Goal: Book appointment/travel/reservation

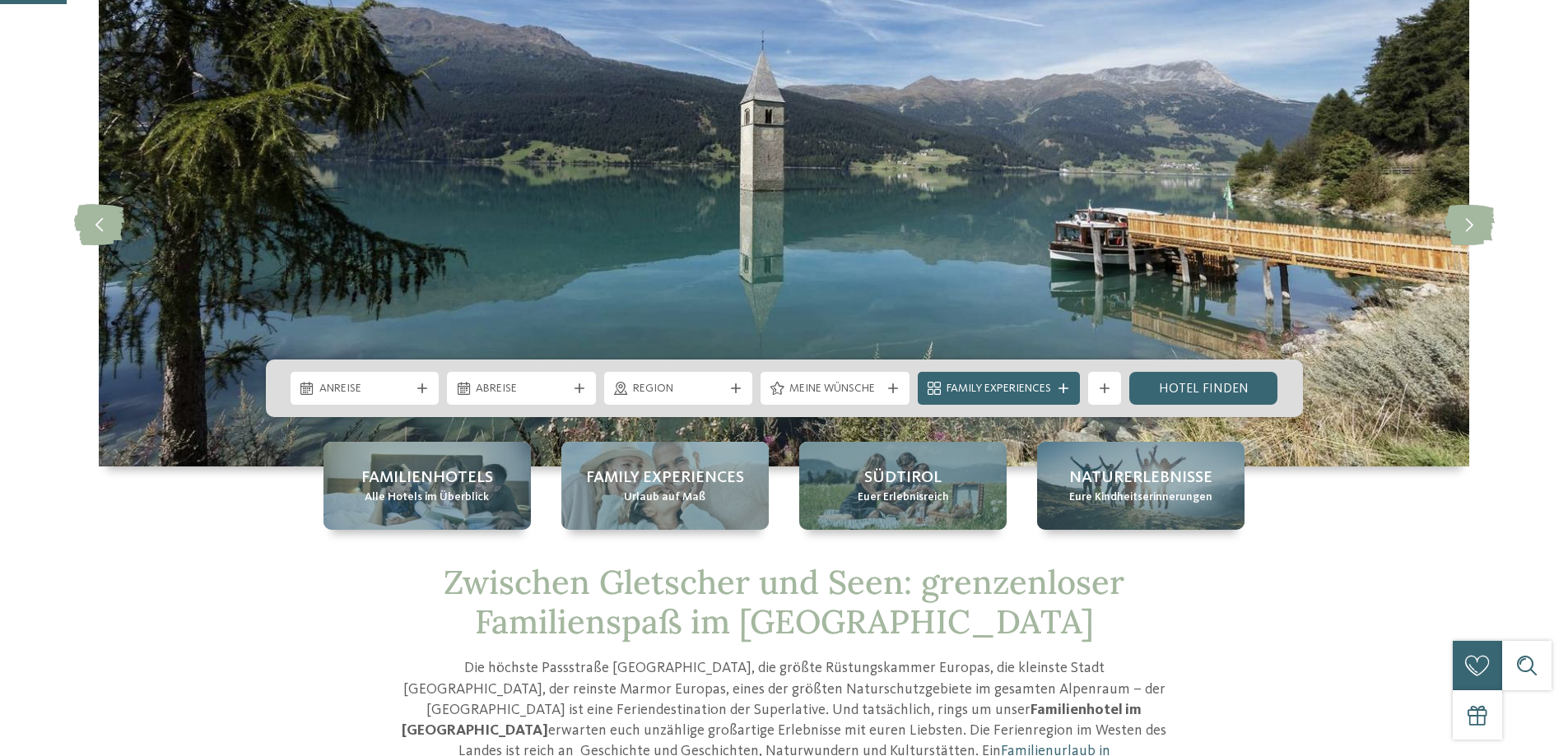
scroll to position [164, 0]
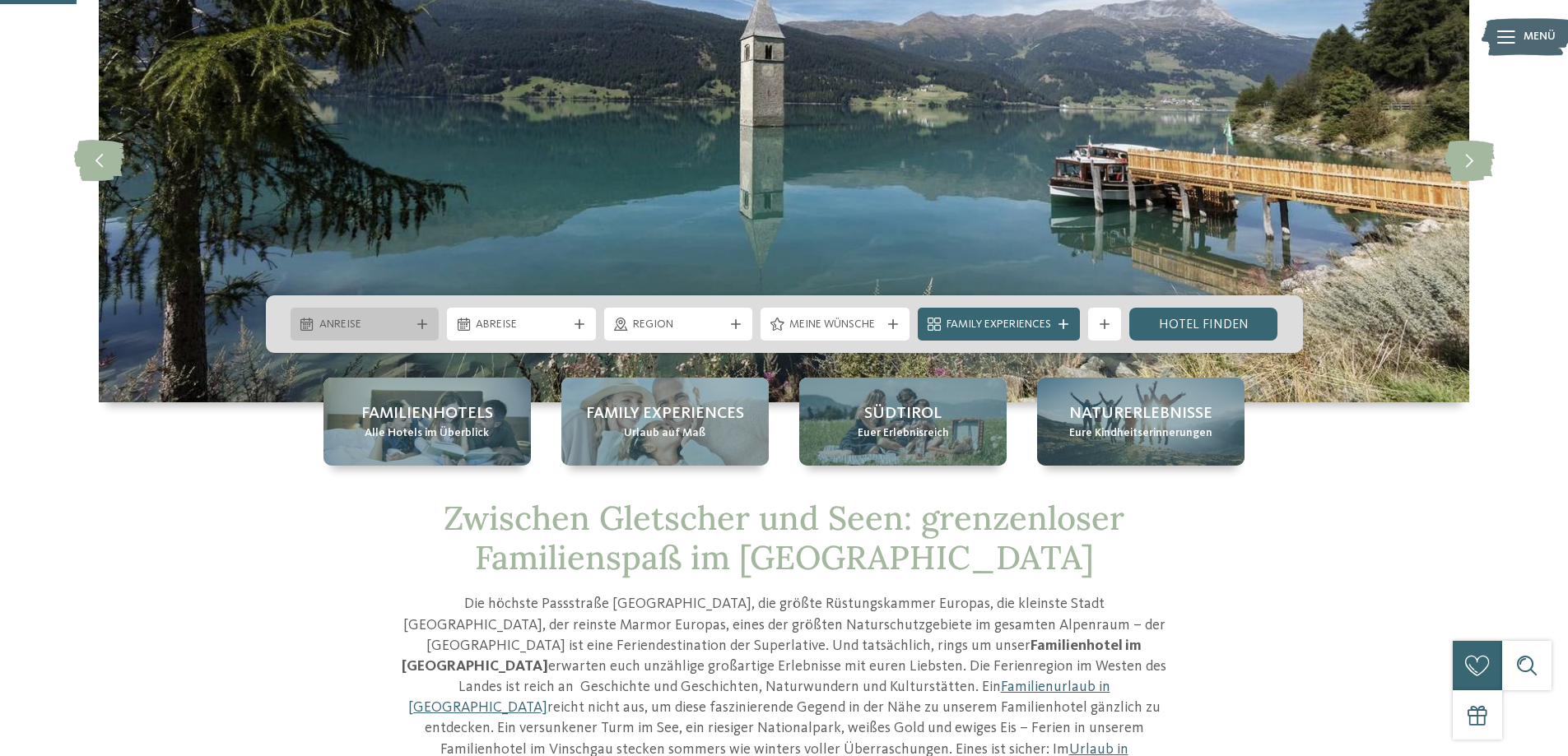
click at [374, 322] on span "Anreise" at bounding box center [364, 325] width 91 height 16
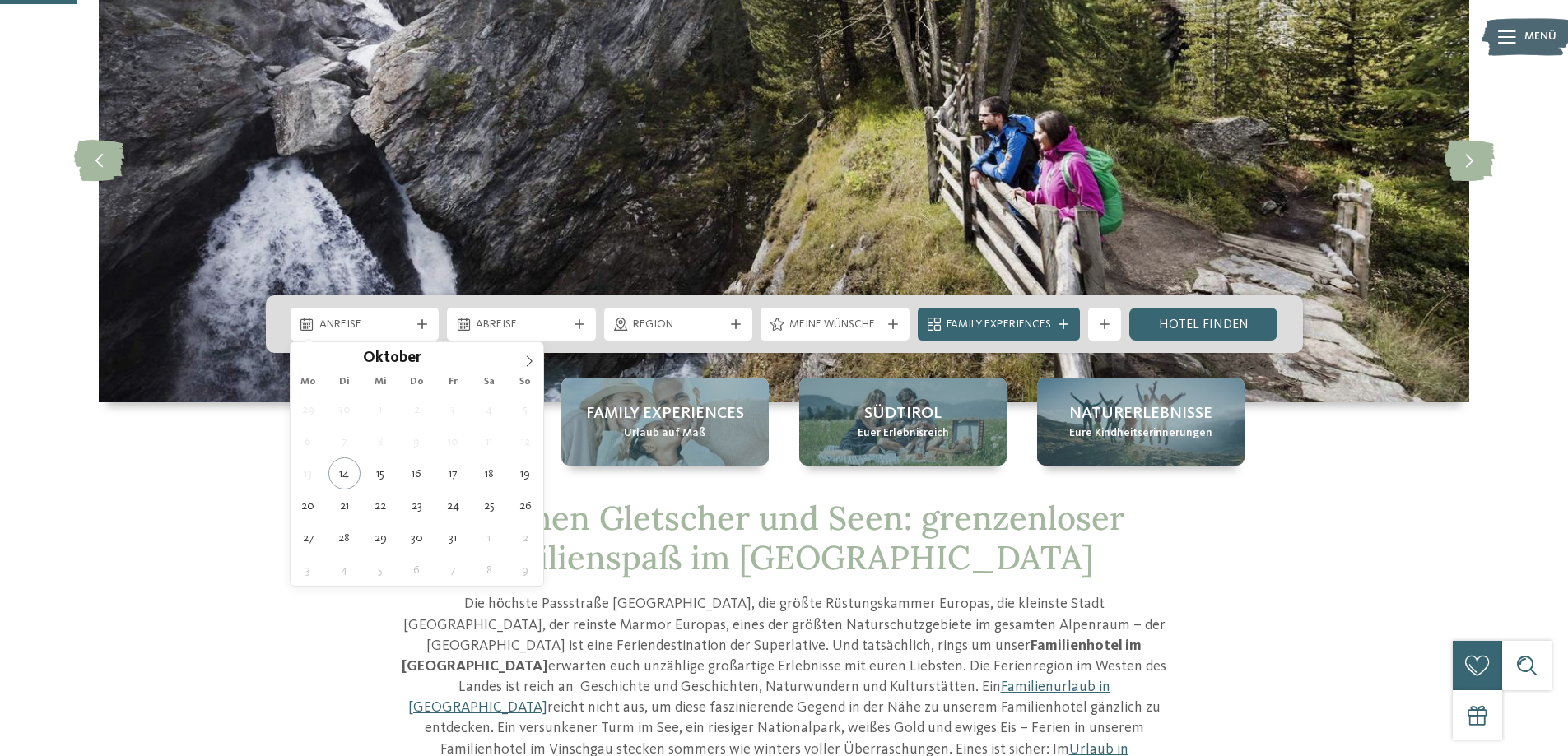
type div "29.10.2025"
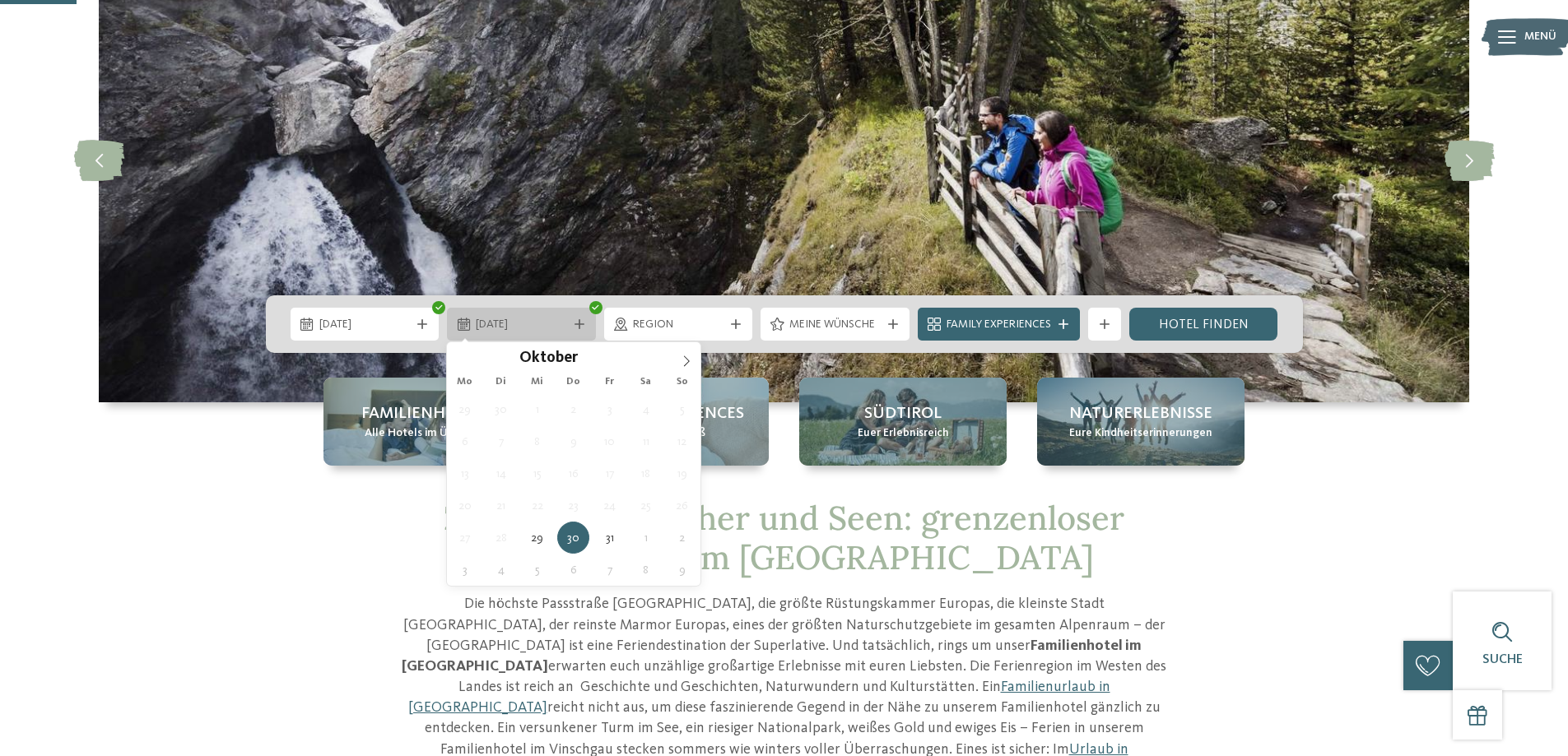
click at [555, 323] on span "30.10.2025" at bounding box center [521, 325] width 91 height 16
type div "[DATE]"
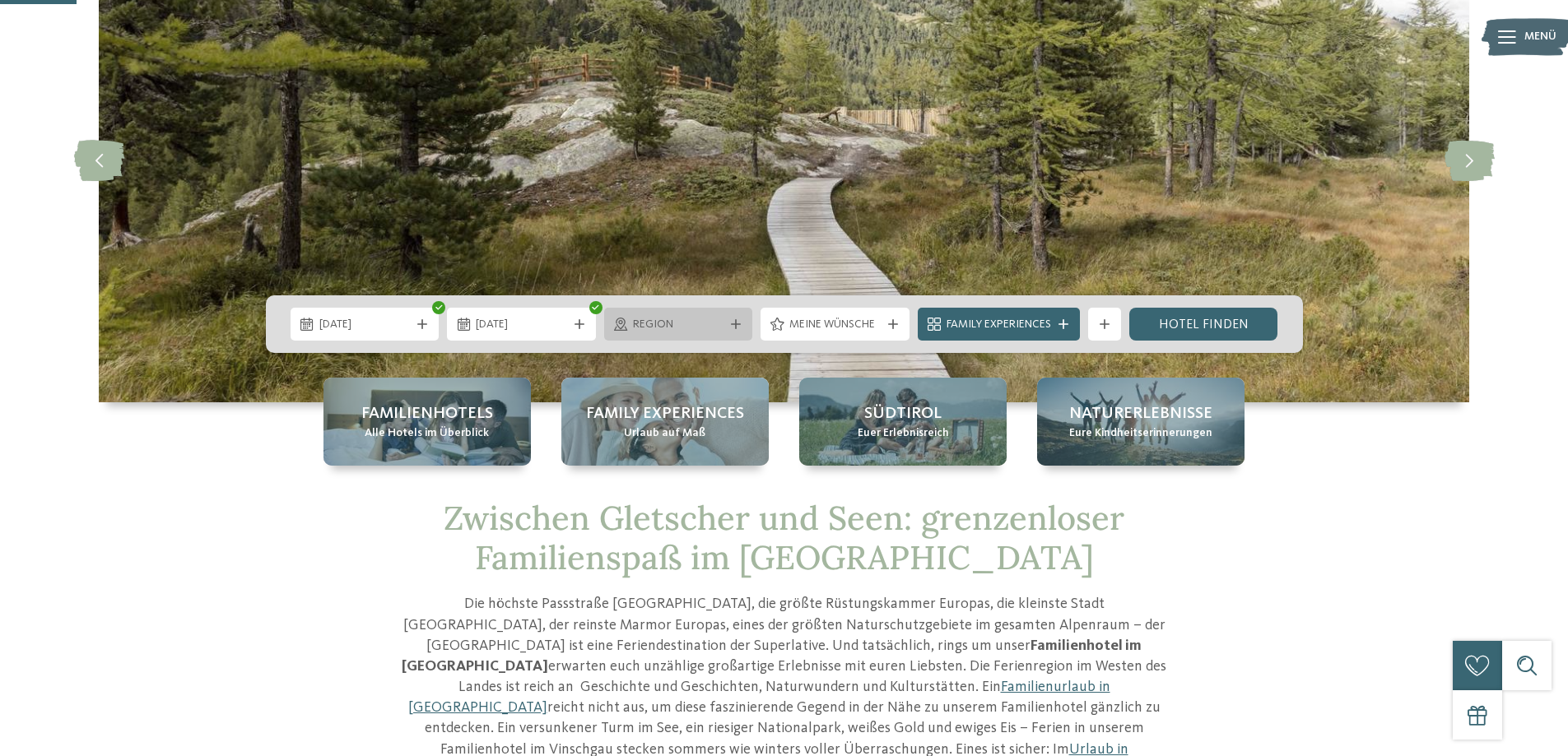
click at [720, 323] on span "Region" at bounding box center [678, 325] width 91 height 16
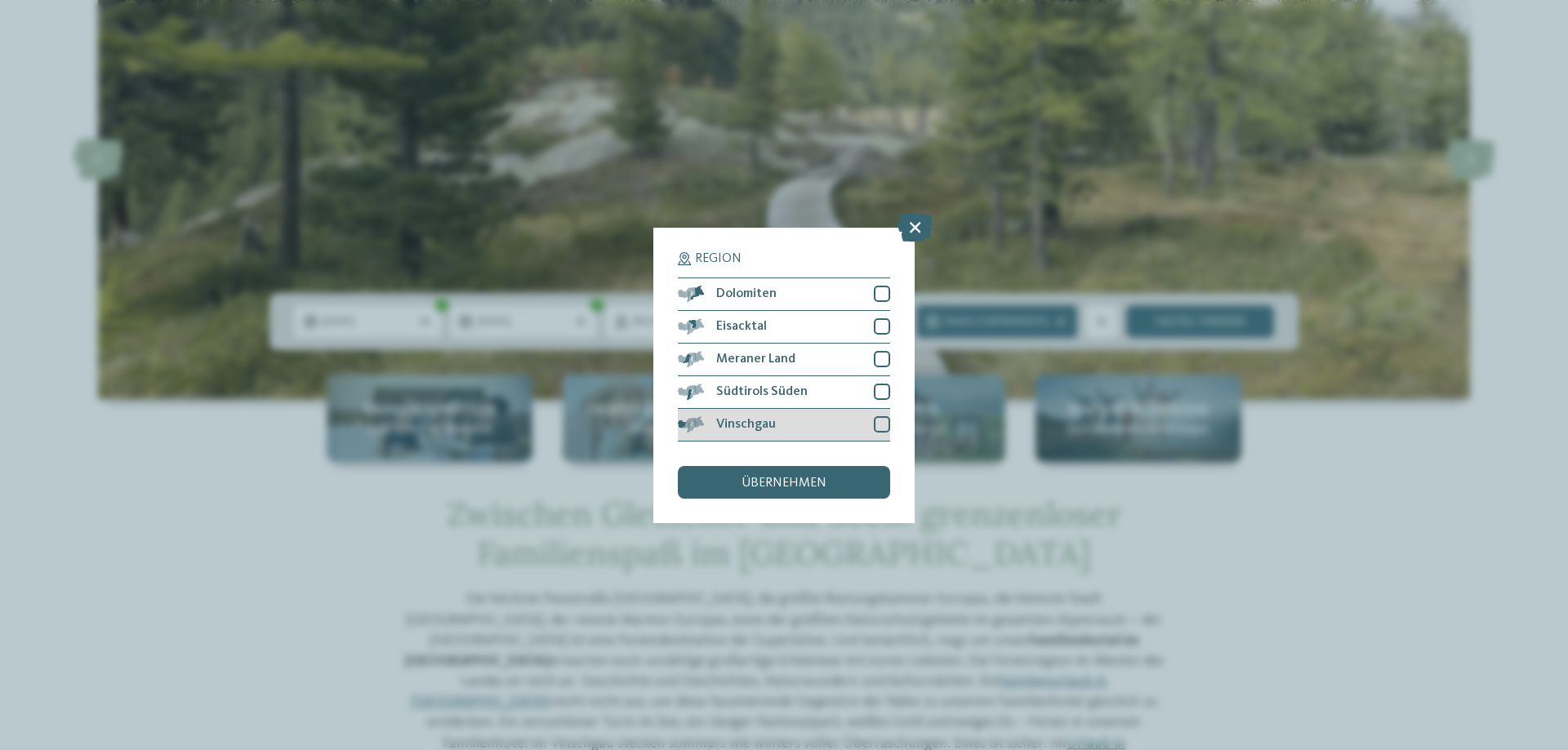
click at [873, 419] on div "Vinschgau" at bounding box center [784, 425] width 212 height 32
click at [799, 475] on div "übernehmen" at bounding box center [784, 482] width 212 height 32
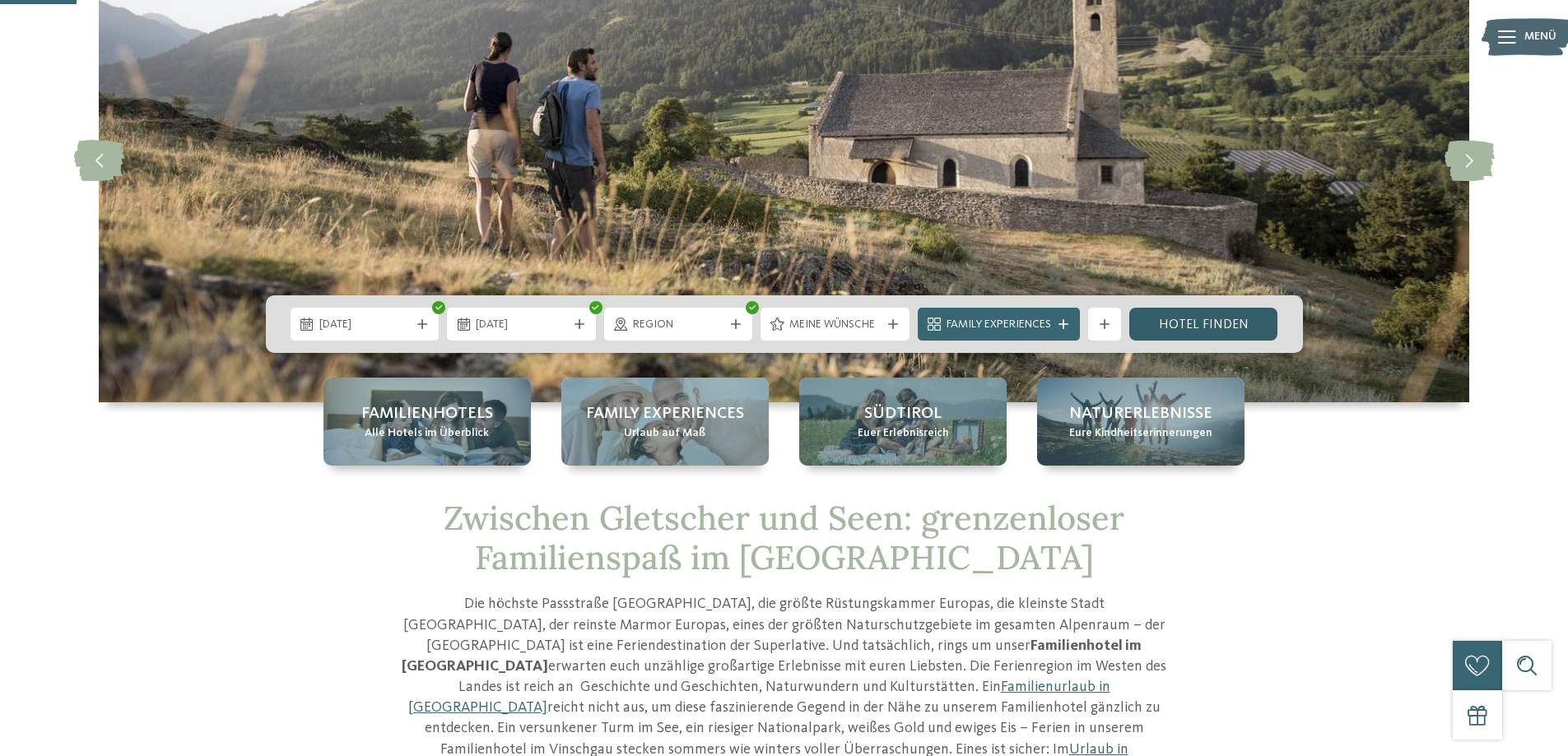
click at [1158, 311] on link "Hotel finden" at bounding box center [1203, 324] width 149 height 33
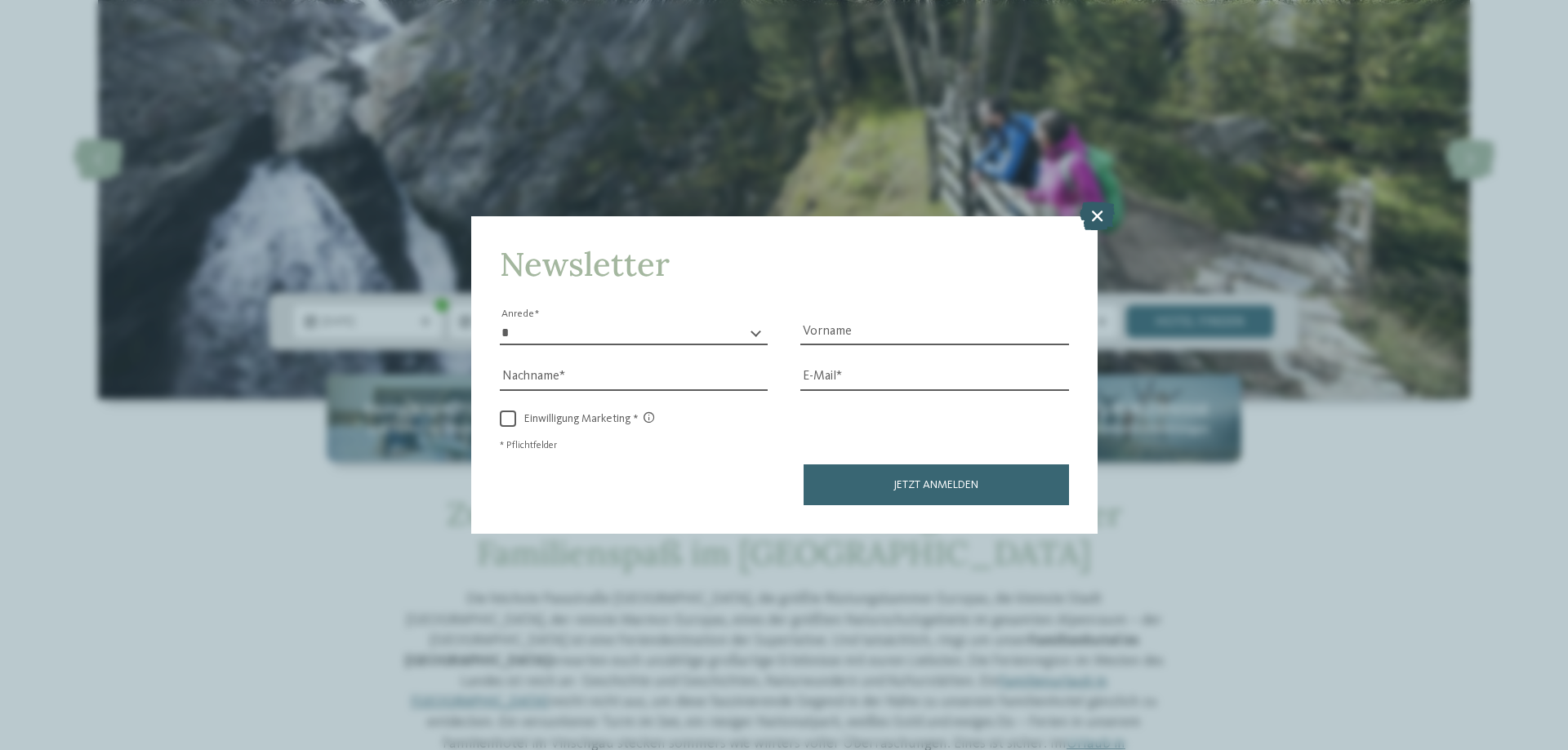
click at [1095, 218] on icon at bounding box center [1096, 216] width 35 height 29
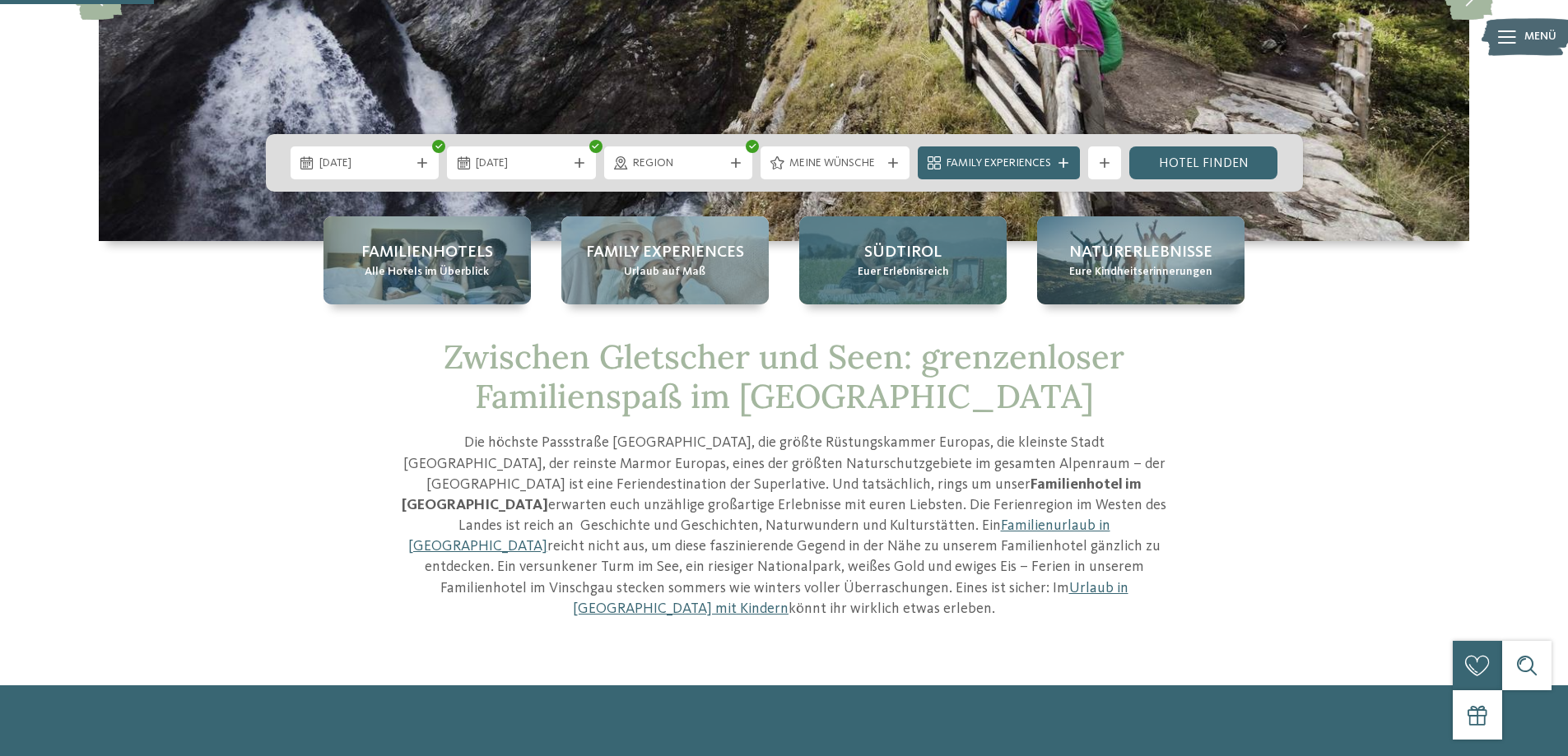
scroll to position [329, 0]
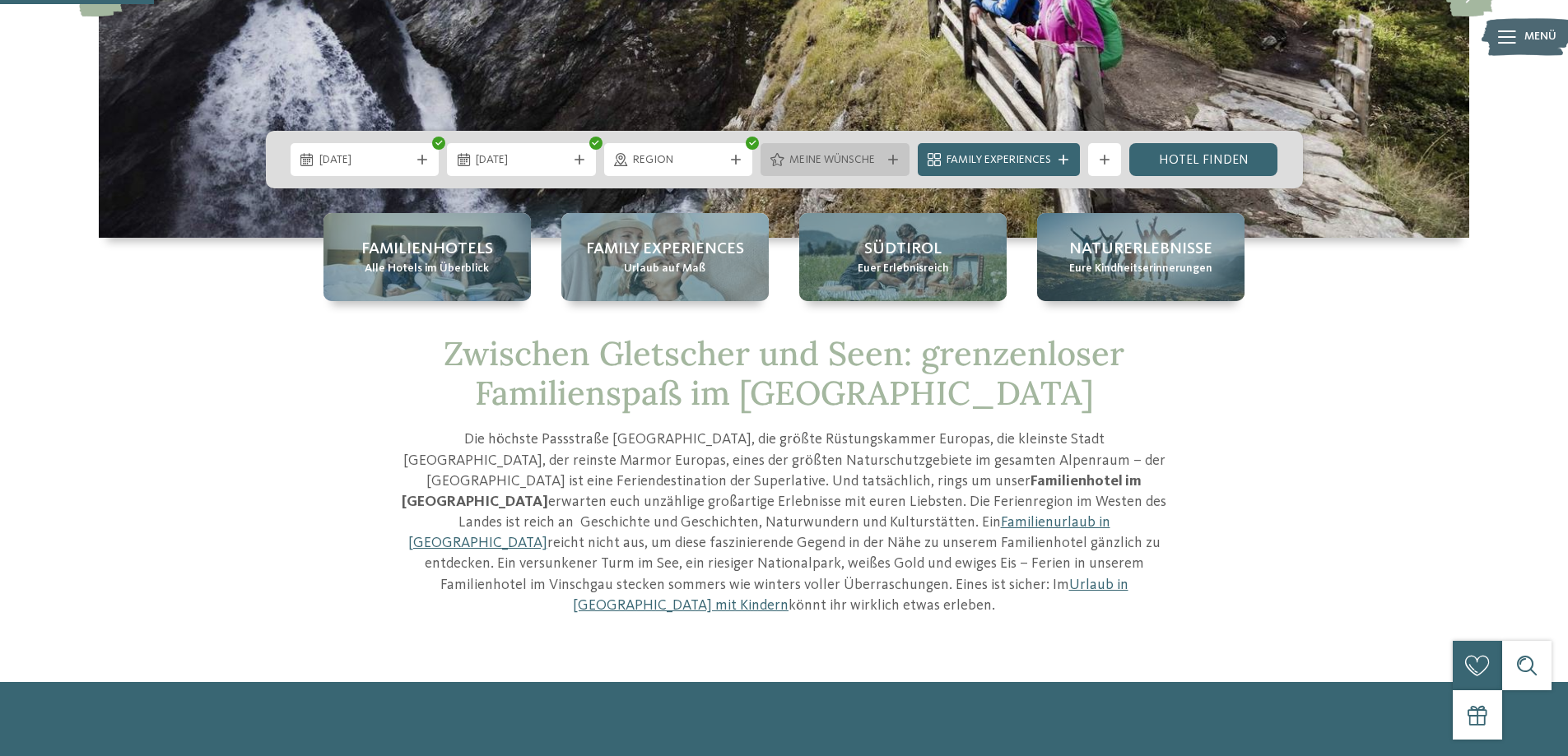
click at [842, 155] on span "Meine Wünsche" at bounding box center [835, 161] width 91 height 16
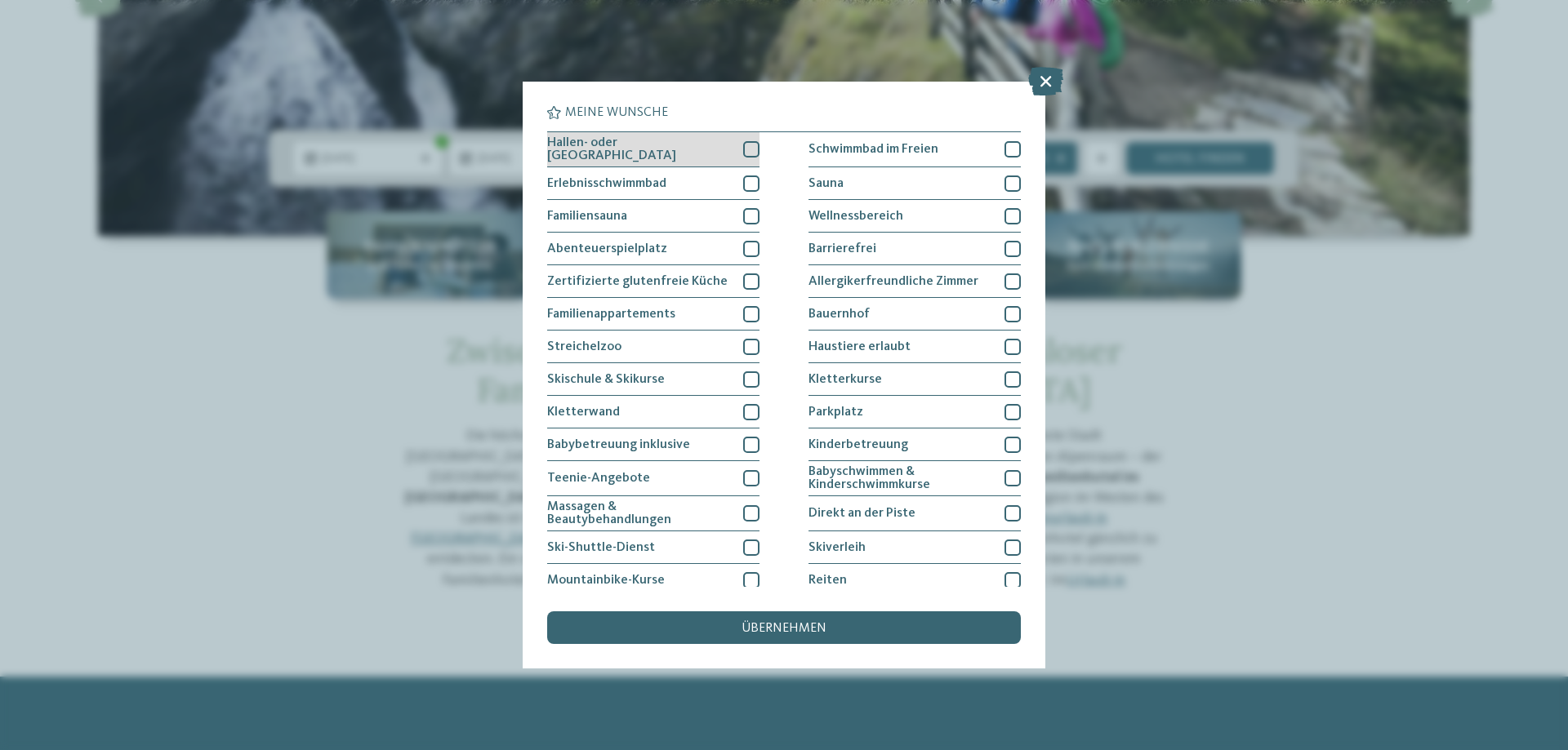
click at [743, 142] on div at bounding box center [751, 150] width 16 height 16
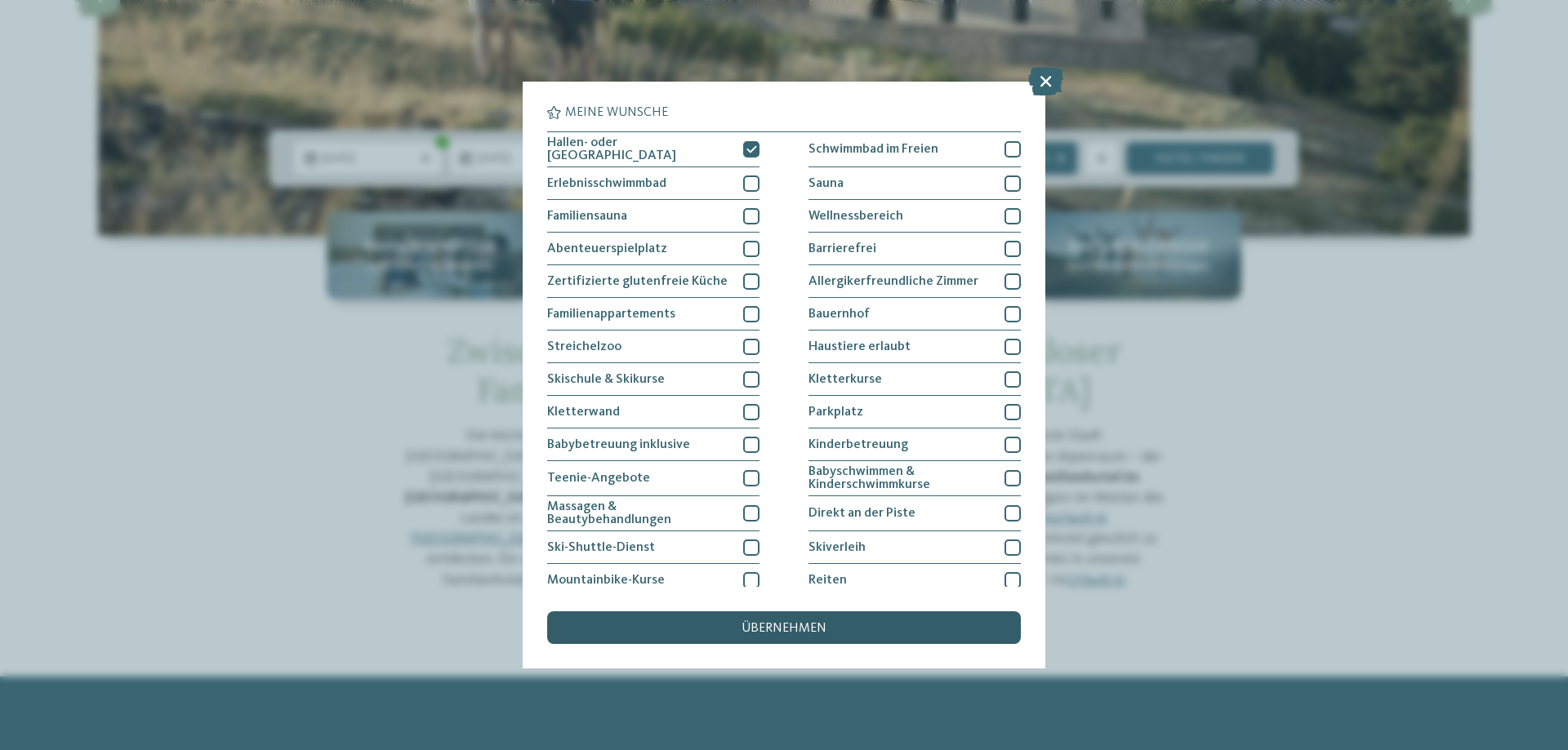
click at [801, 621] on div "übernehmen" at bounding box center [784, 627] width 473 height 32
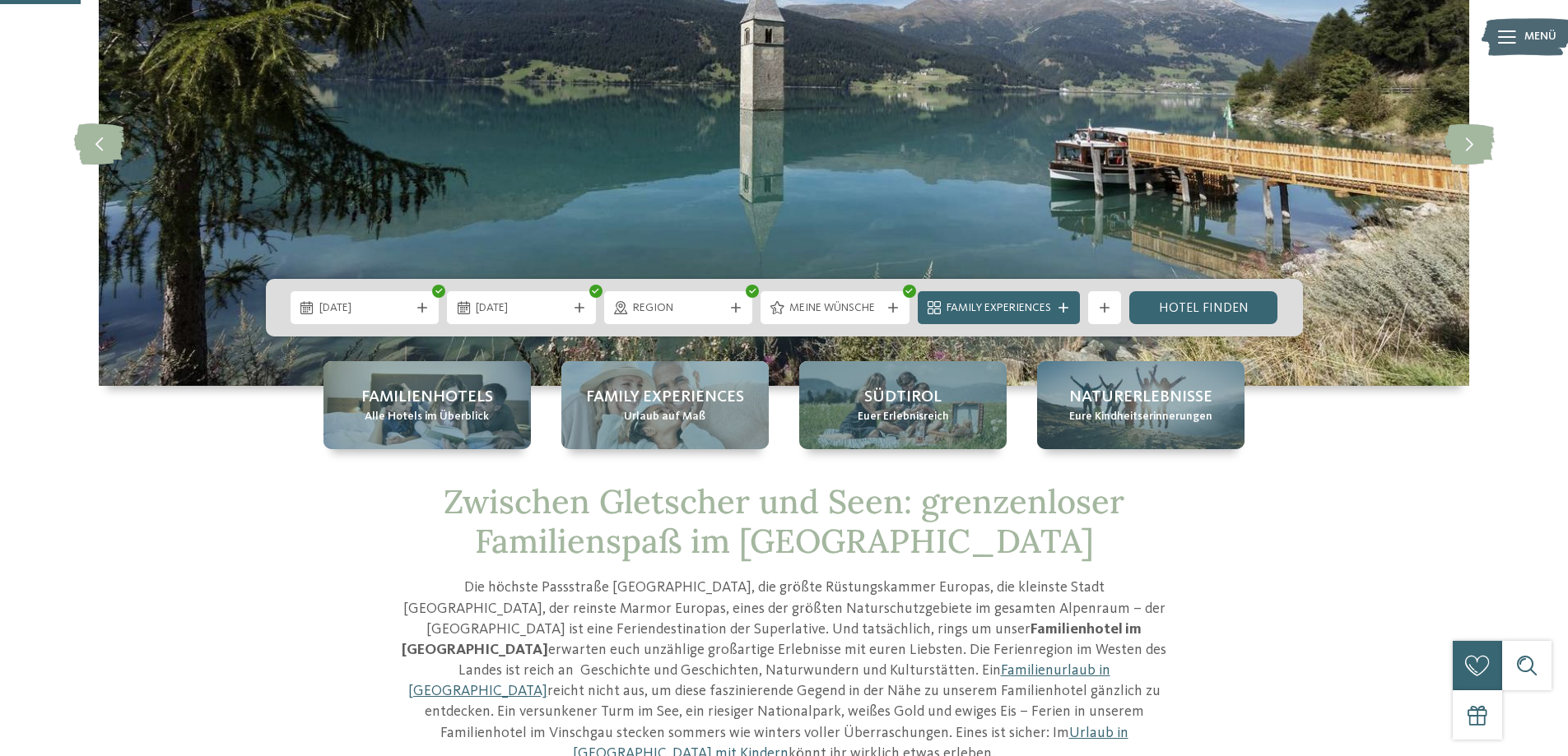
scroll to position [164, 0]
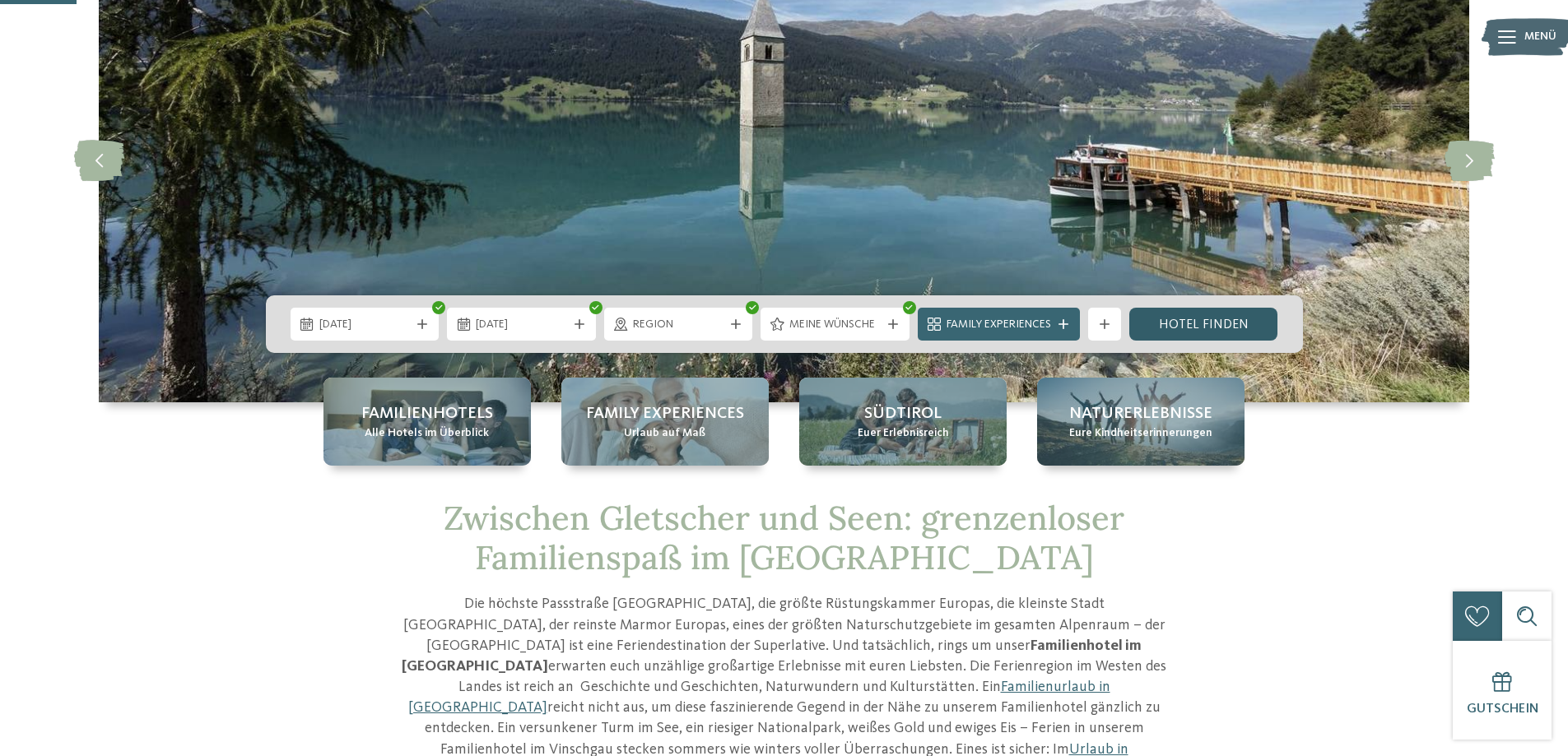
click at [1180, 318] on link "Hotel finden" at bounding box center [1203, 324] width 149 height 33
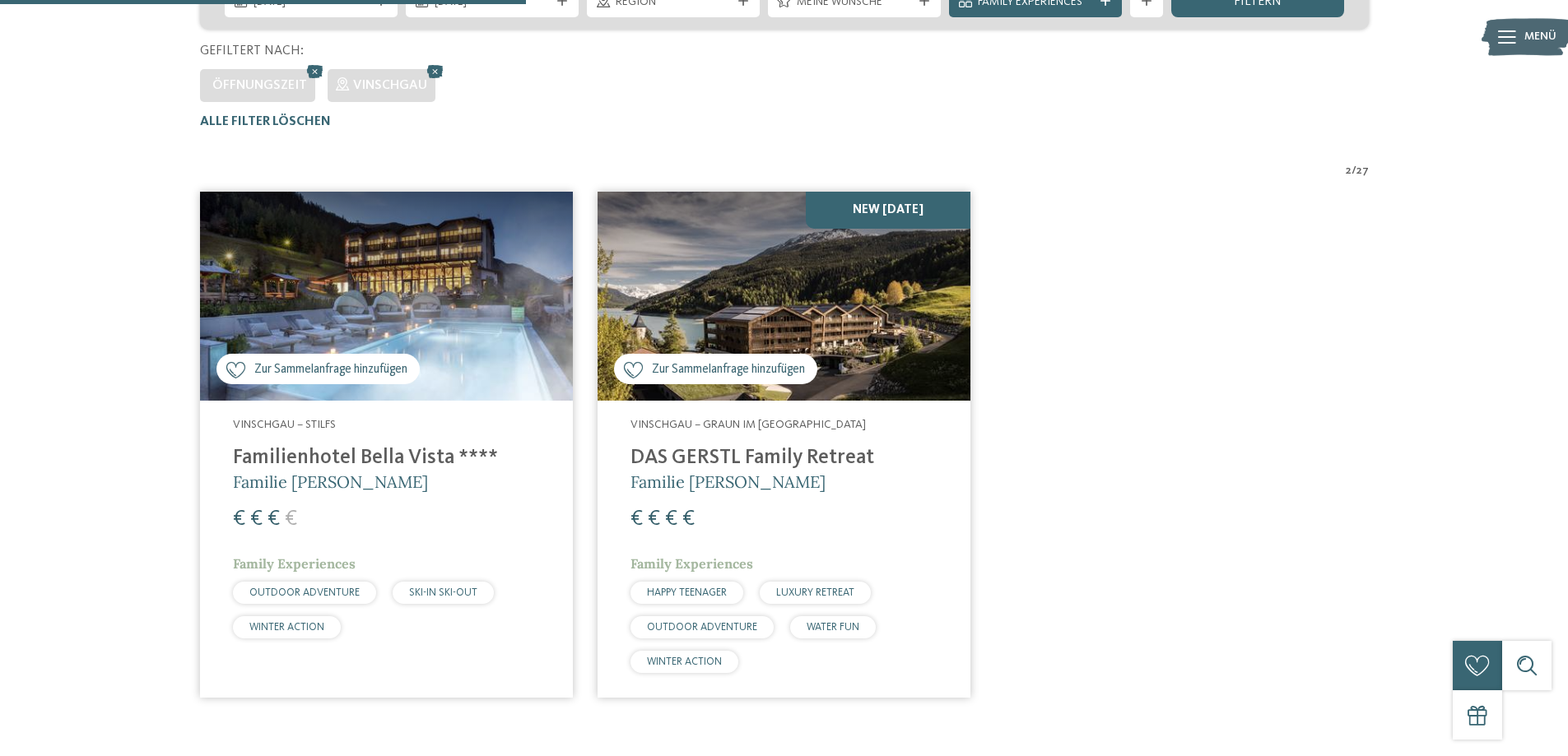
scroll to position [458, 0]
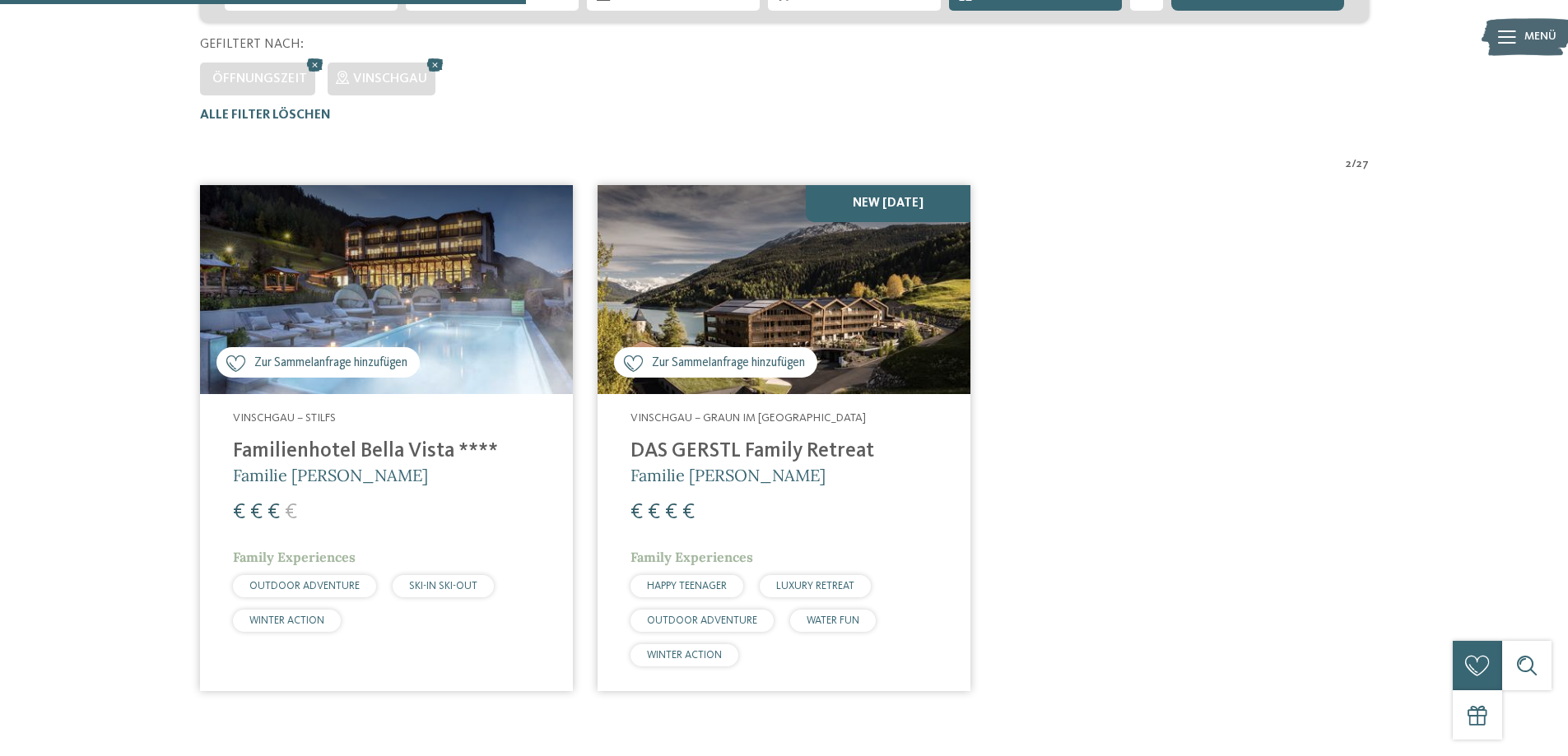
click at [480, 316] on img at bounding box center [386, 290] width 373 height 210
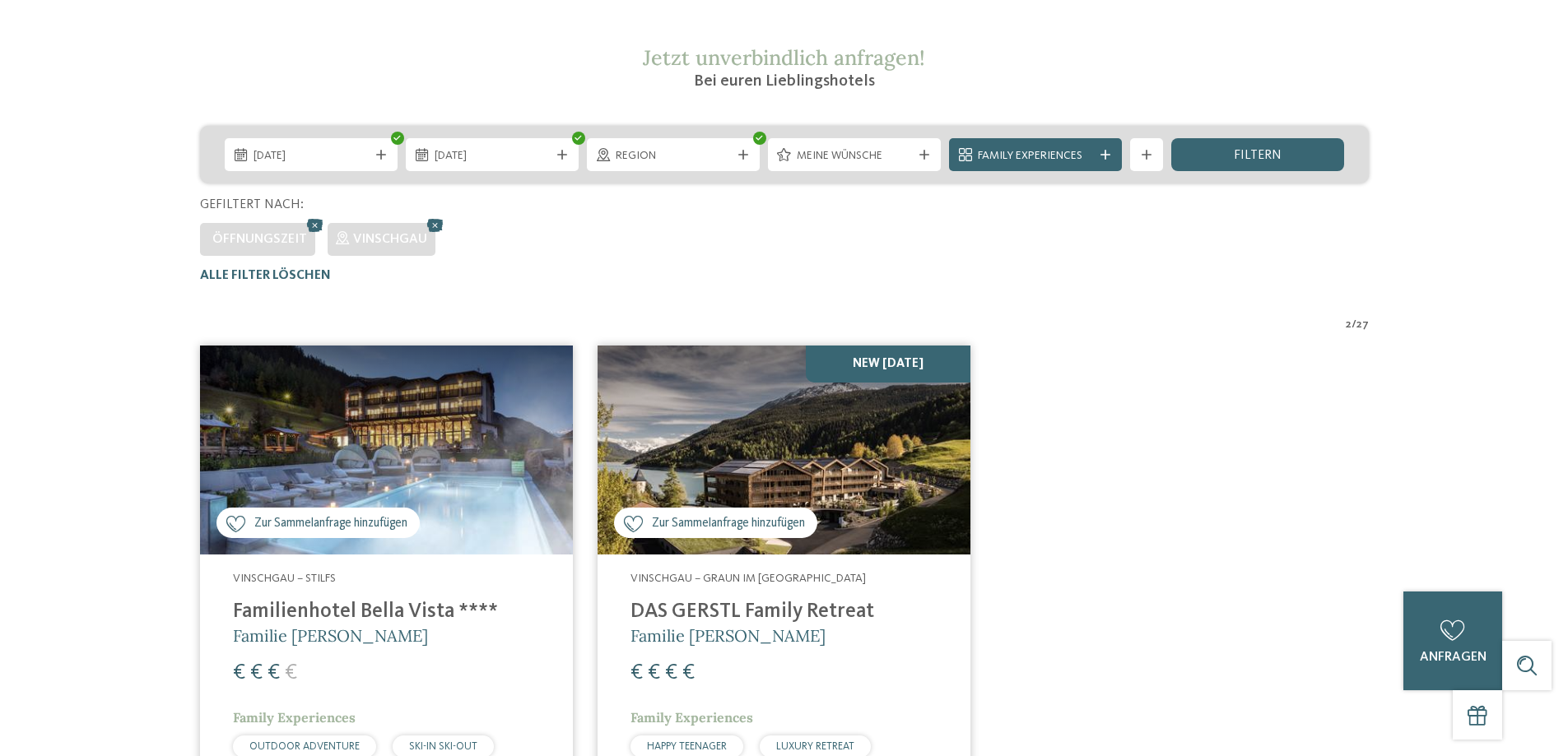
scroll to position [0, 0]
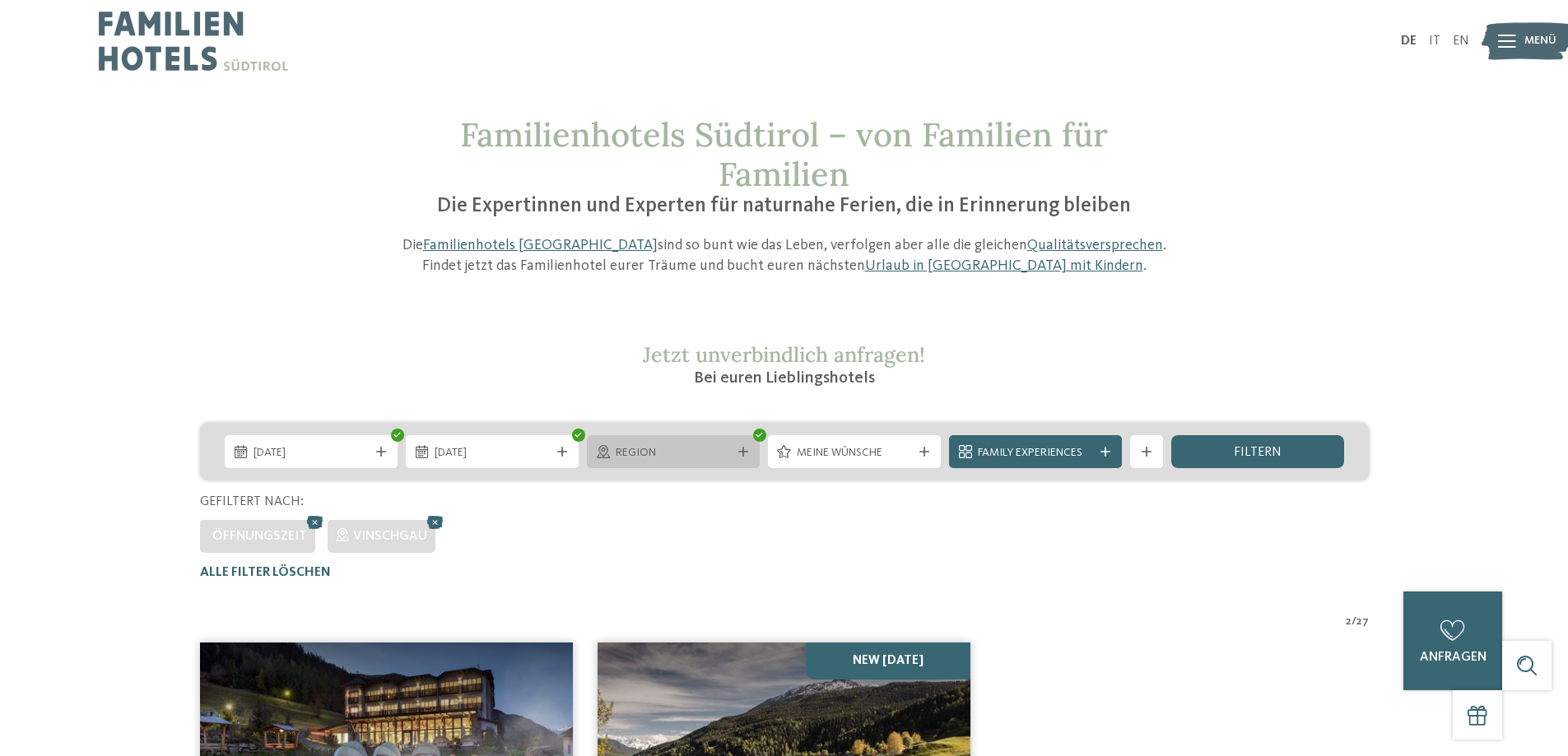
click at [735, 453] on div at bounding box center [743, 452] width 16 height 10
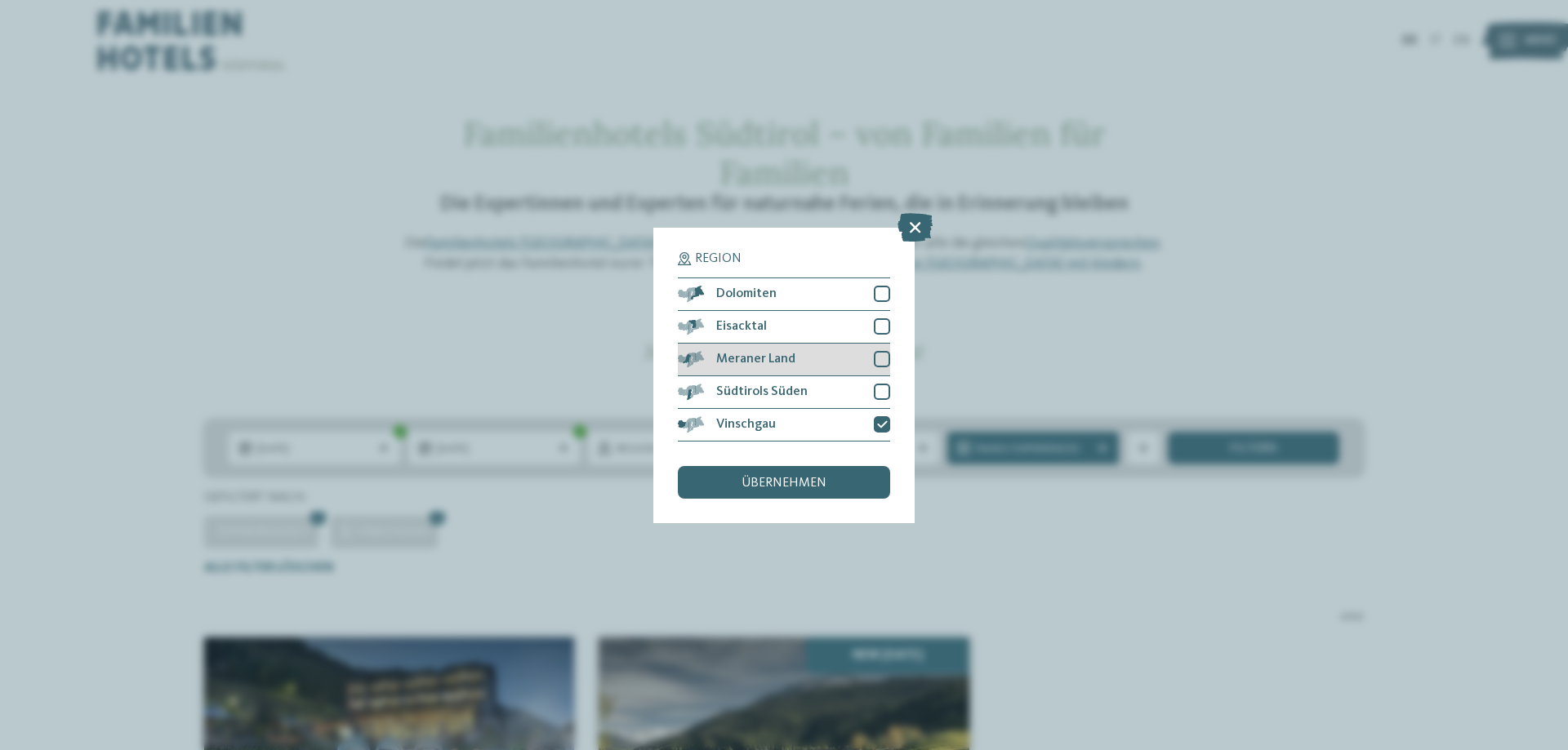
click at [874, 358] on div at bounding box center [882, 359] width 16 height 16
click at [807, 485] on span "übernehmen" at bounding box center [784, 483] width 85 height 13
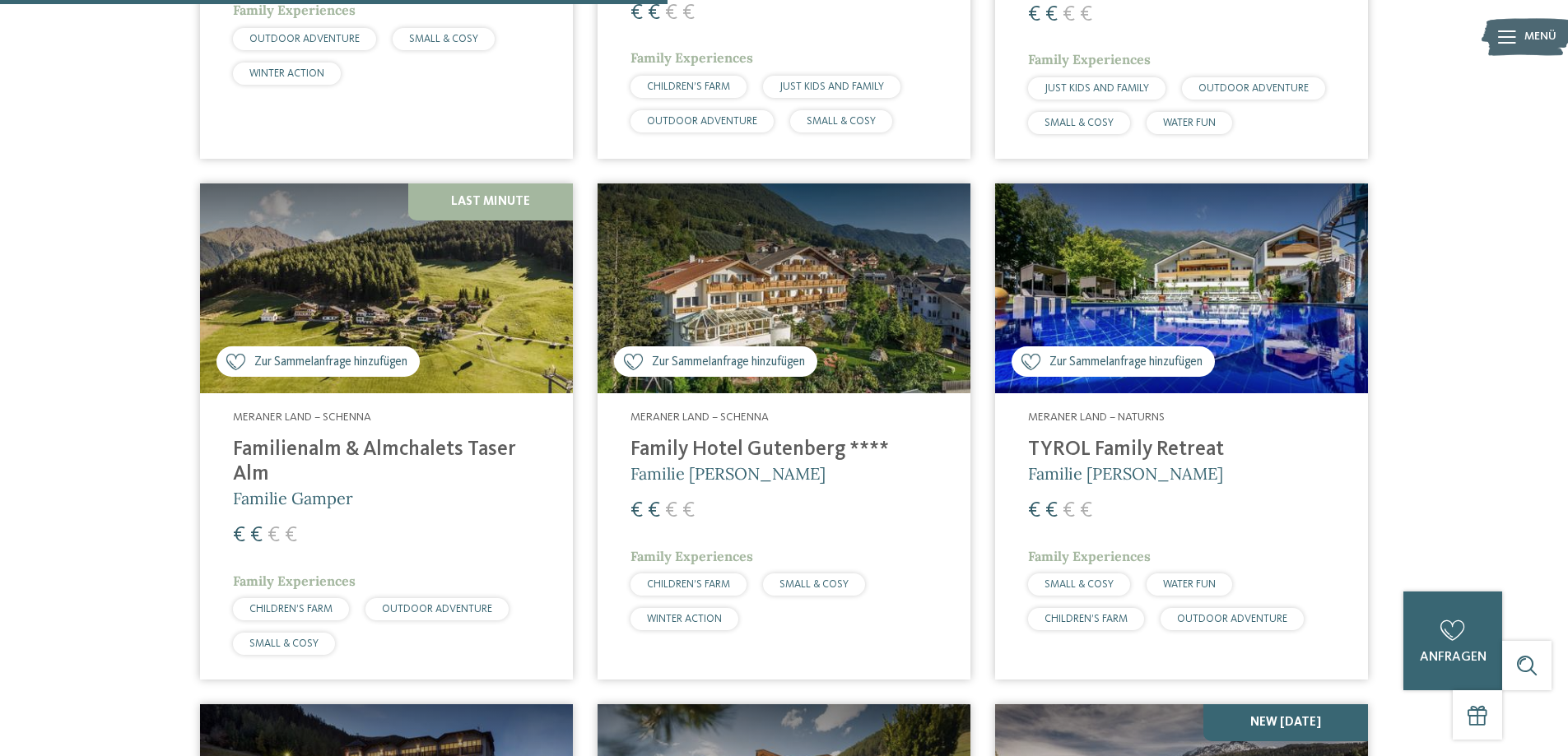
scroll to position [1033, 0]
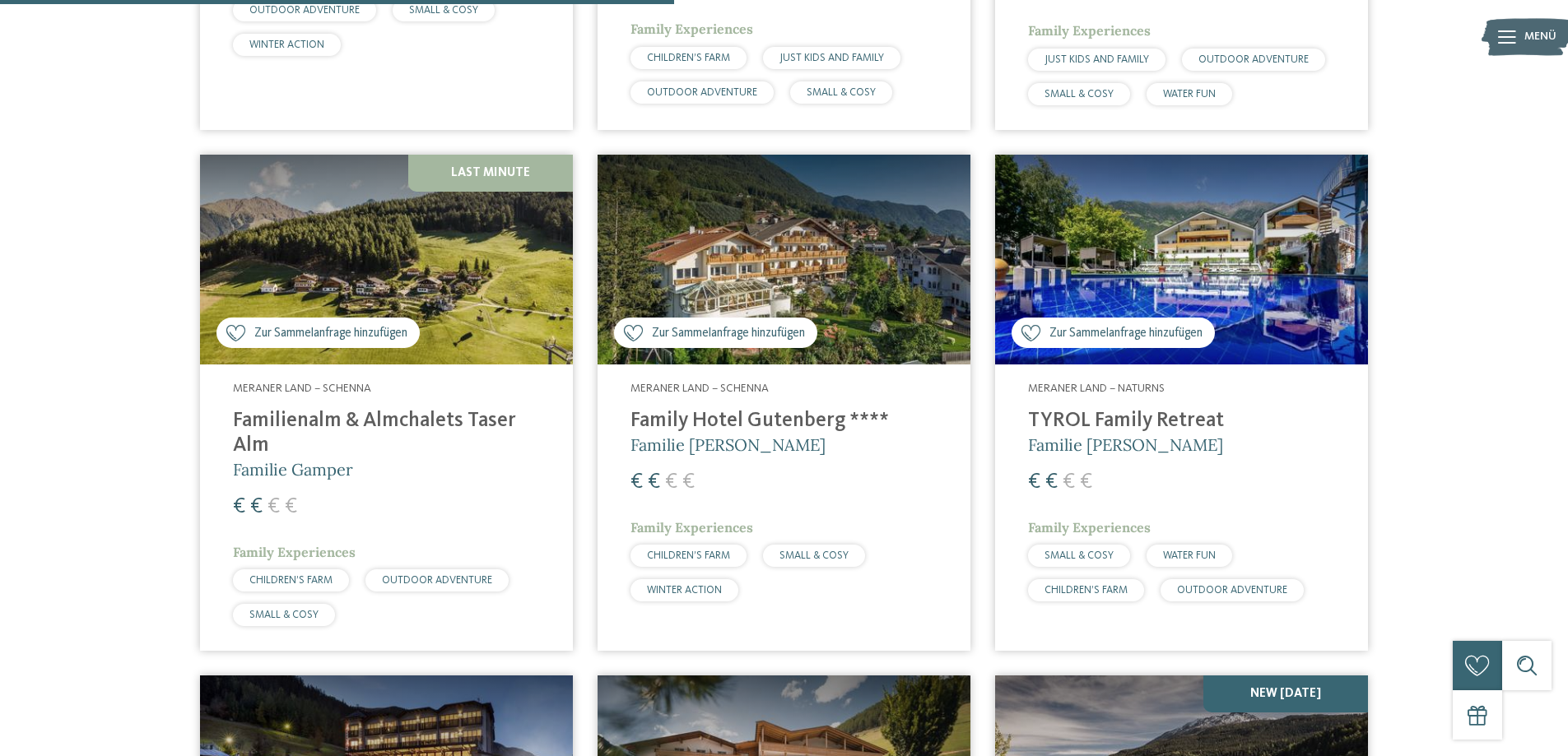
click at [363, 239] on img at bounding box center [386, 259] width 373 height 210
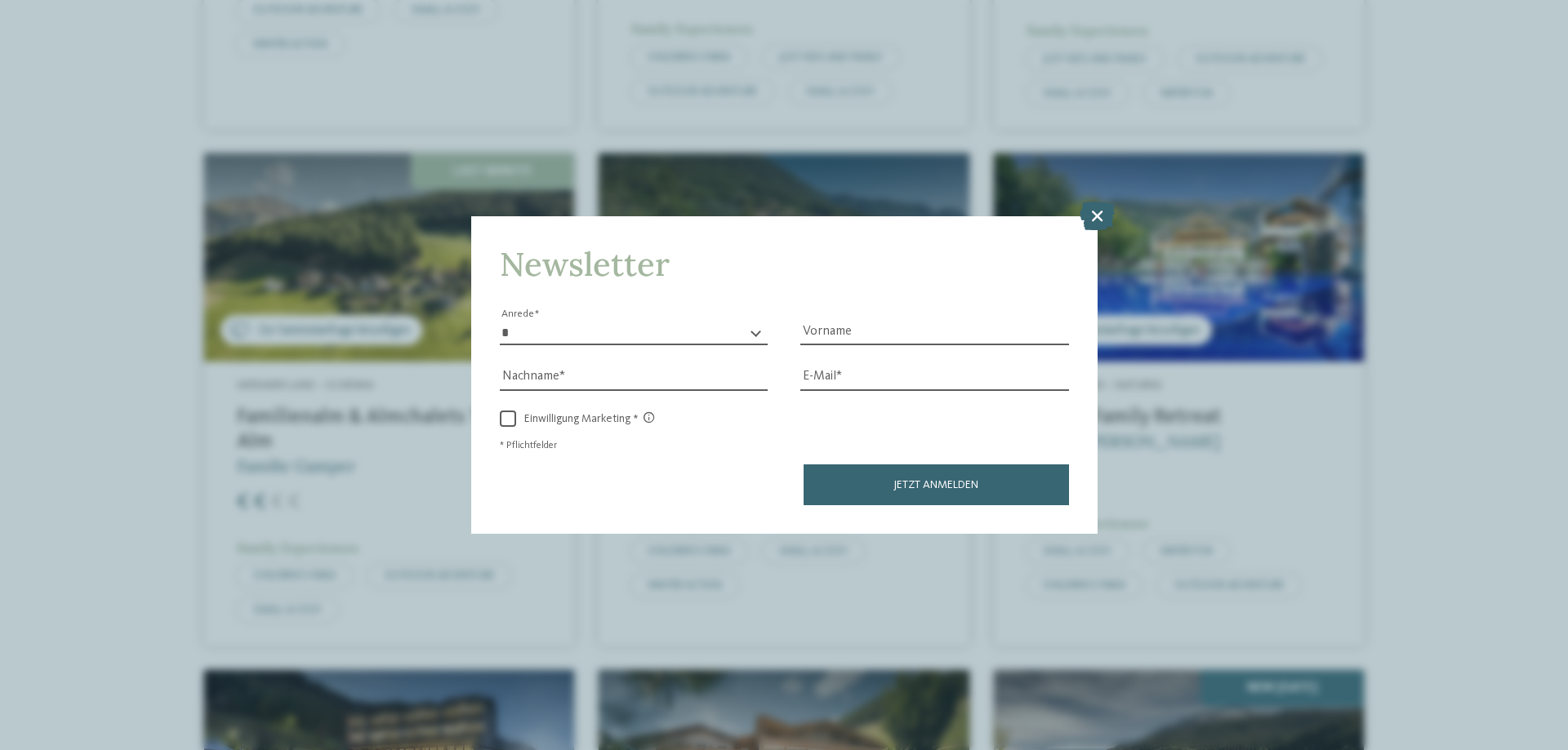
click at [1121, 243] on div "Newsletter * **** **** ******* ****** Anrede Vorname Nachname Link" at bounding box center [784, 375] width 1568 height 750
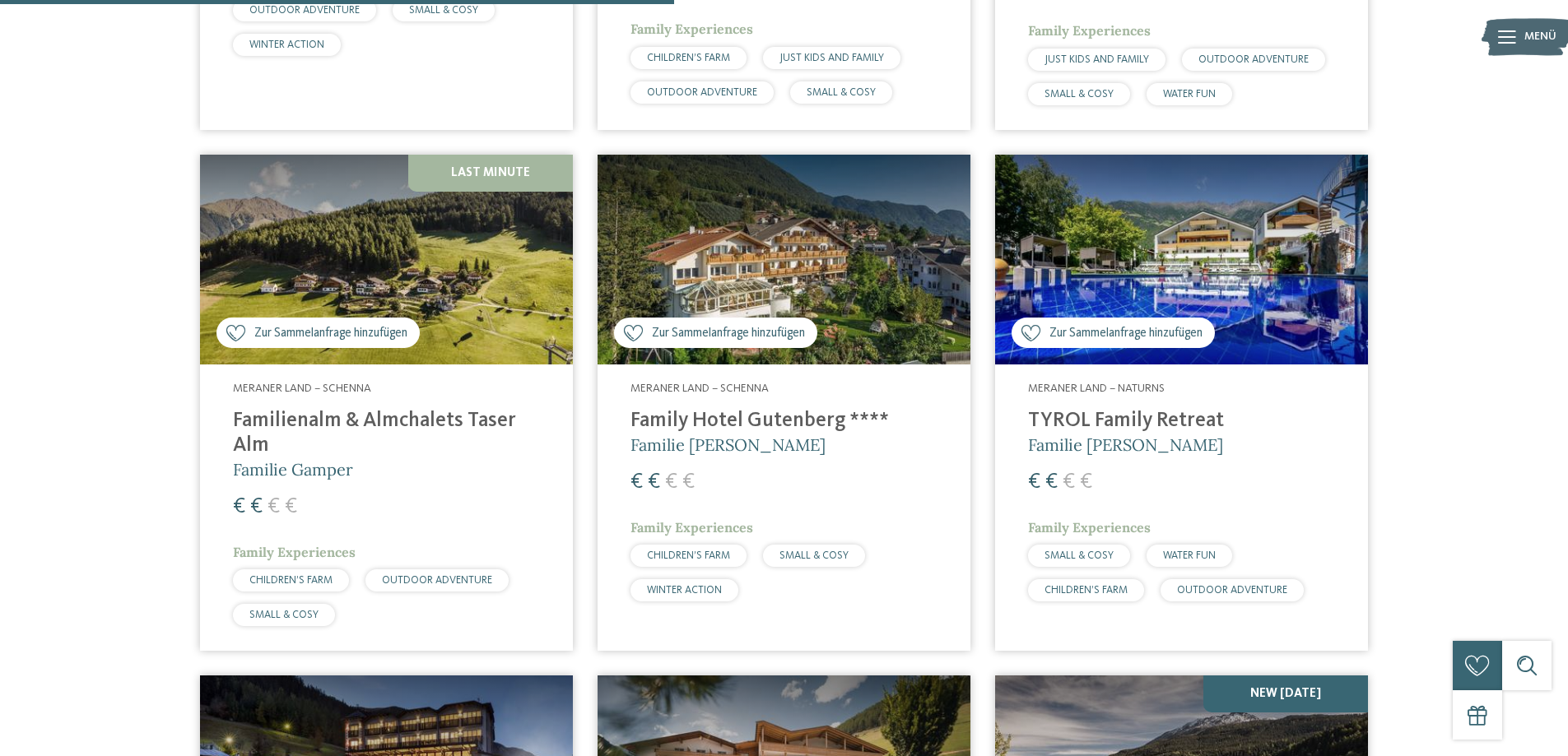
click at [1114, 230] on img at bounding box center [1181, 259] width 373 height 210
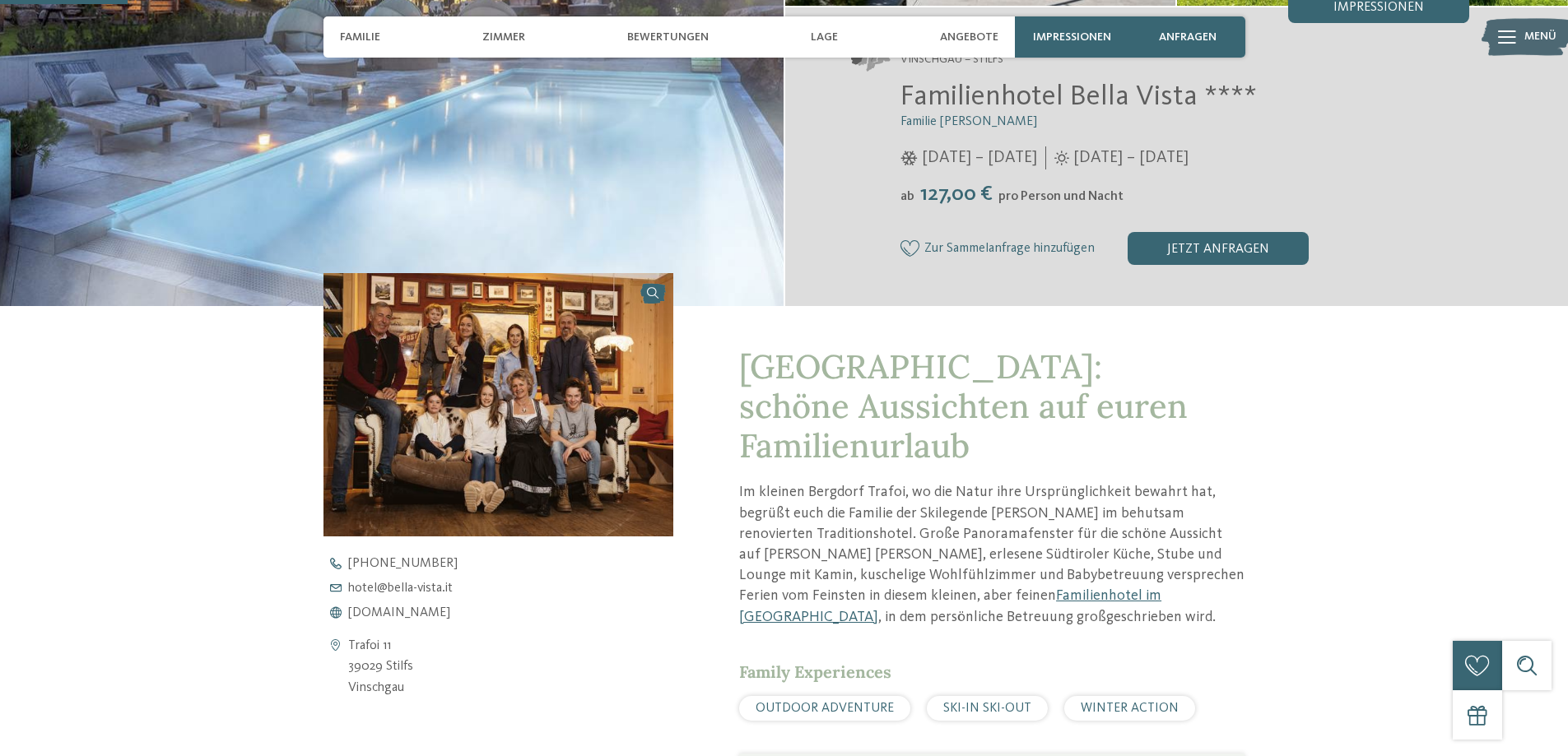
scroll to position [412, 0]
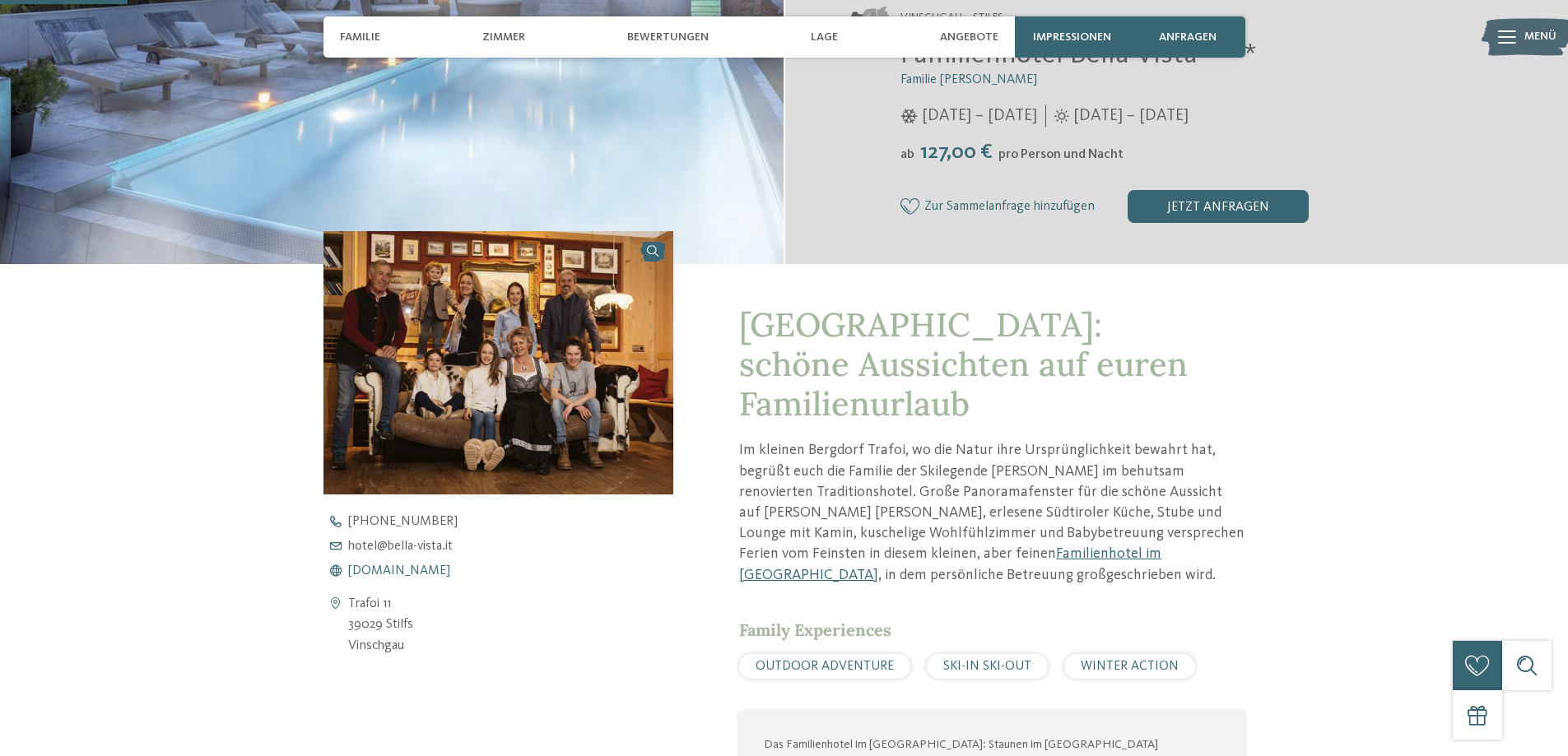
click at [399, 574] on span "www.bella-vista.it" at bounding box center [398, 571] width 102 height 14
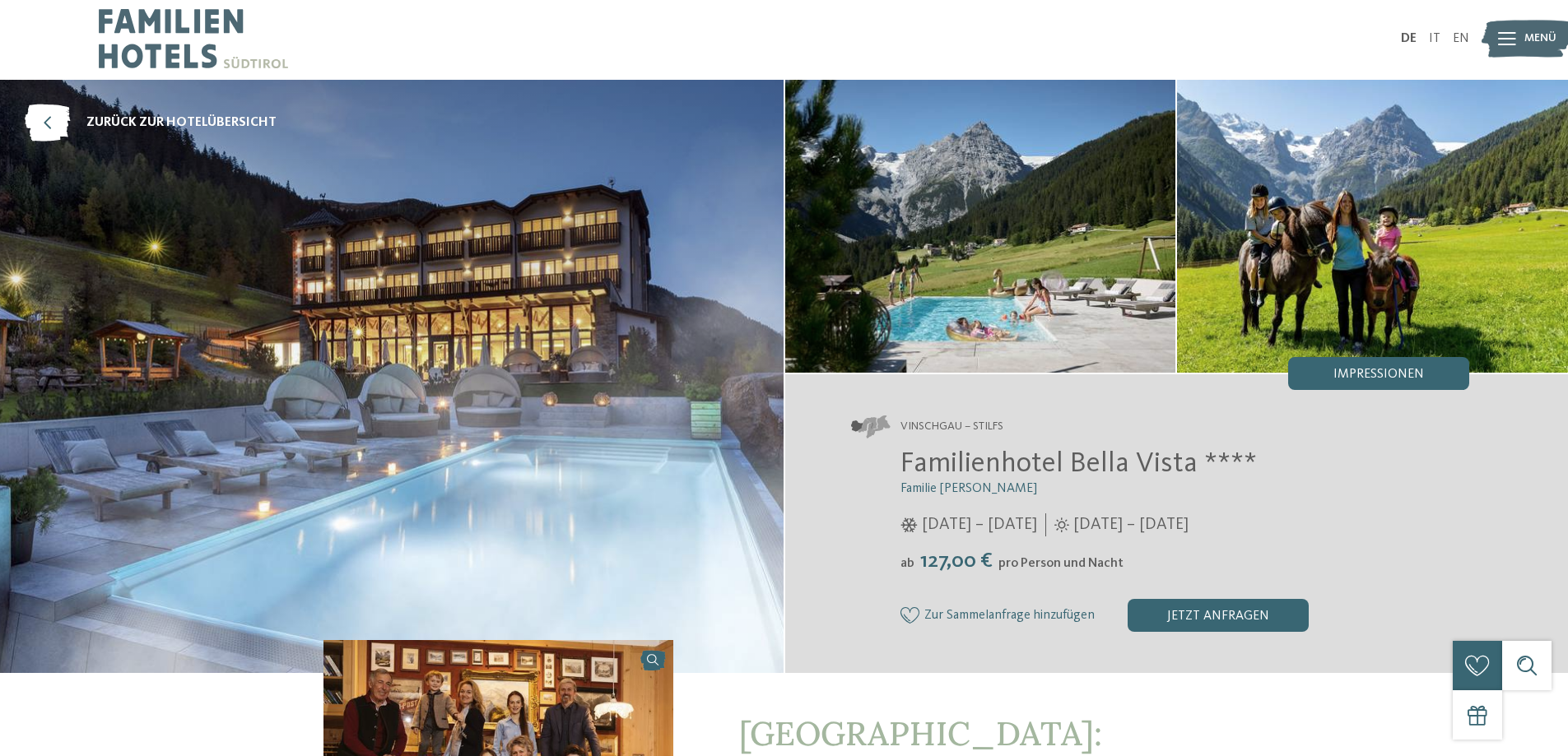
scroll to position [0, 0]
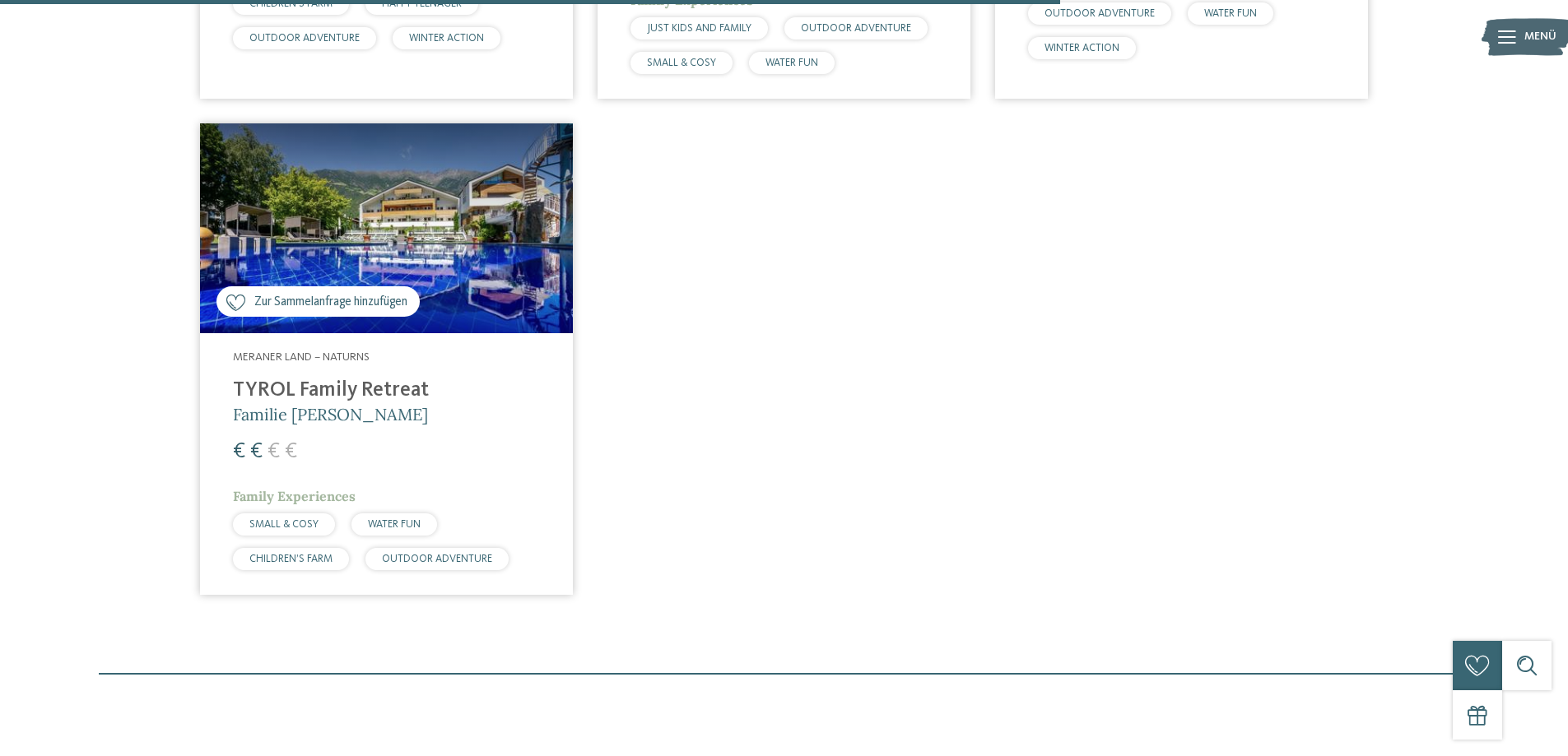
scroll to position [1610, 0]
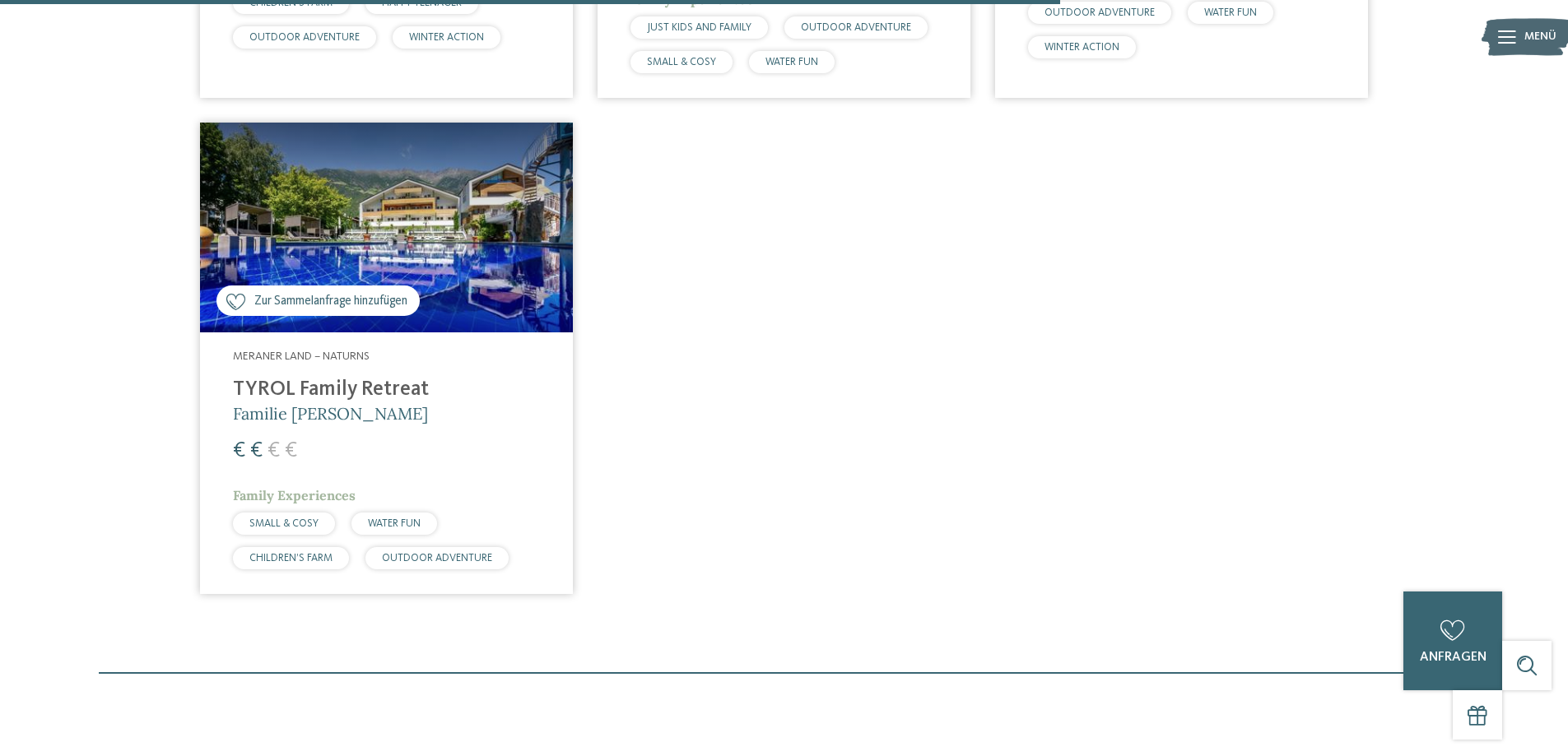
click at [415, 165] on img at bounding box center [386, 228] width 373 height 210
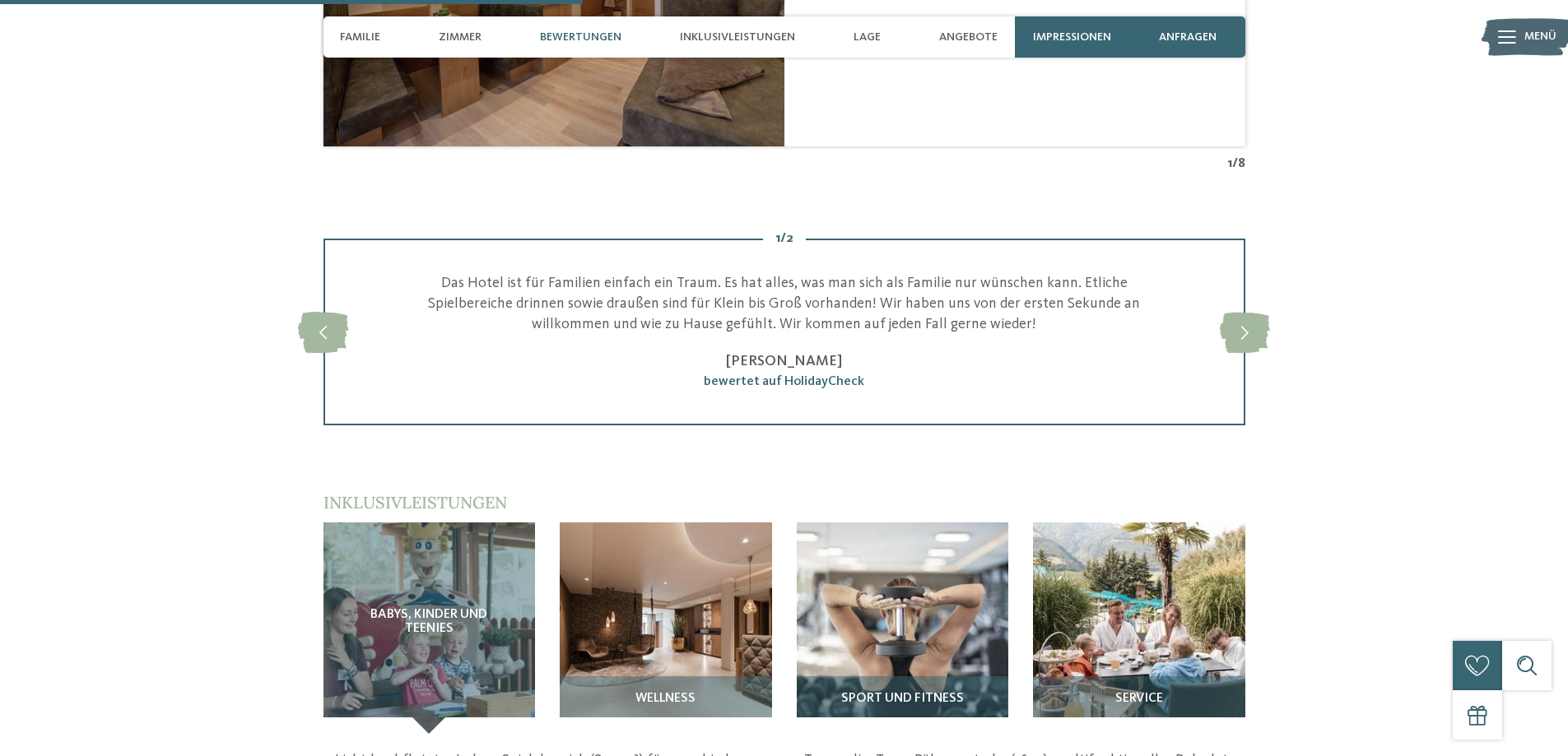
scroll to position [2058, 0]
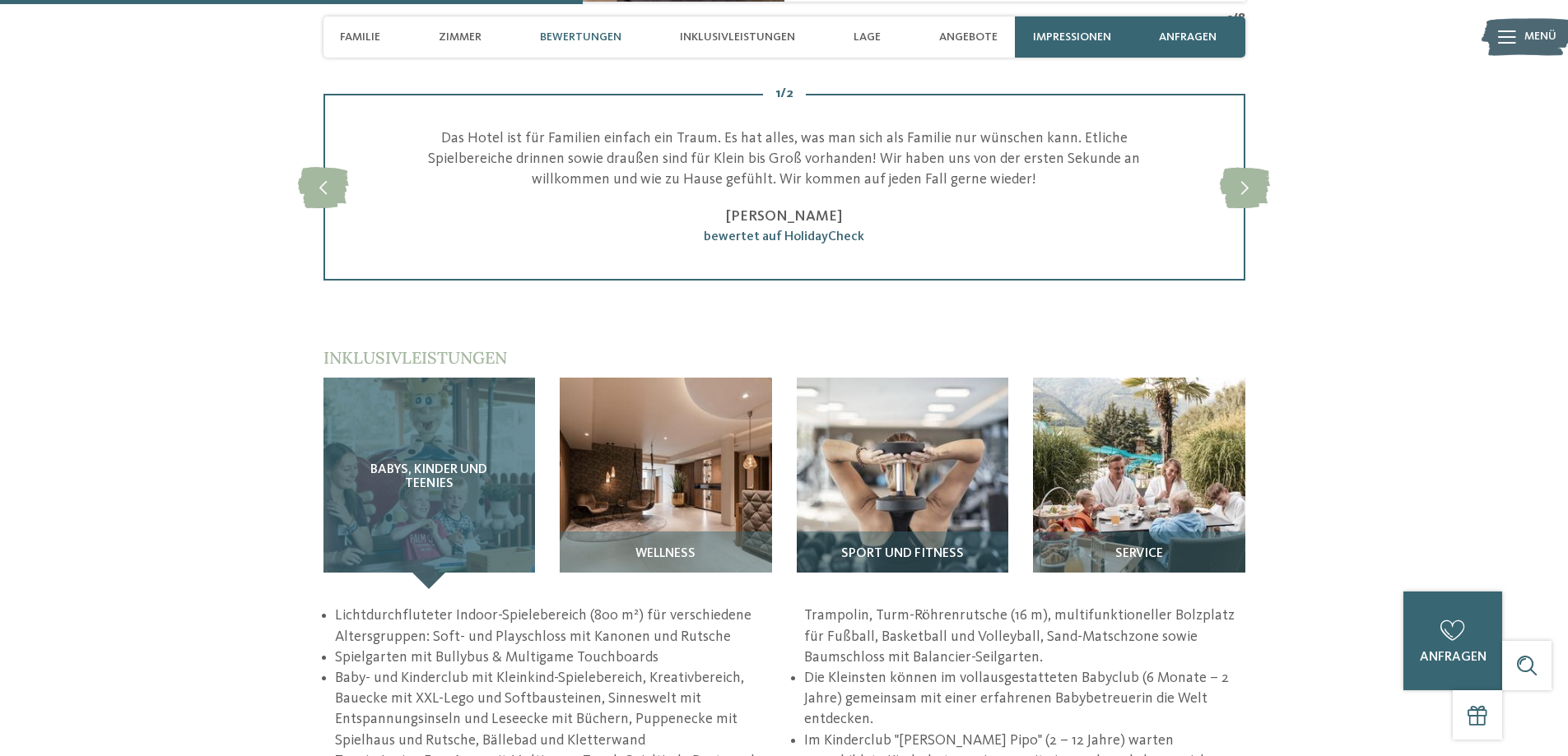
click at [429, 472] on span "Babys, Kinder und Teenies" at bounding box center [429, 478] width 146 height 29
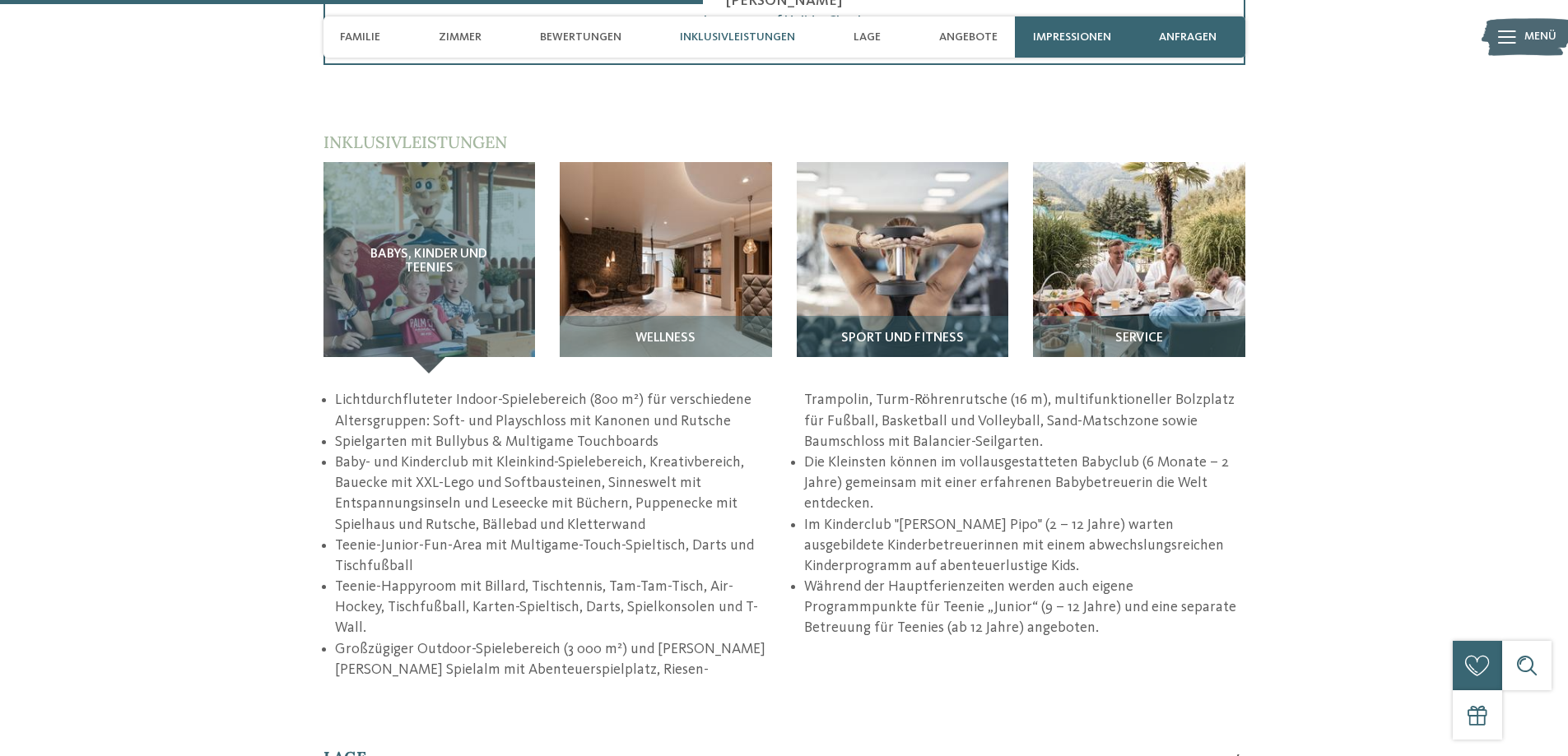
scroll to position [1975, 0]
